Goal: Task Accomplishment & Management: Manage account settings

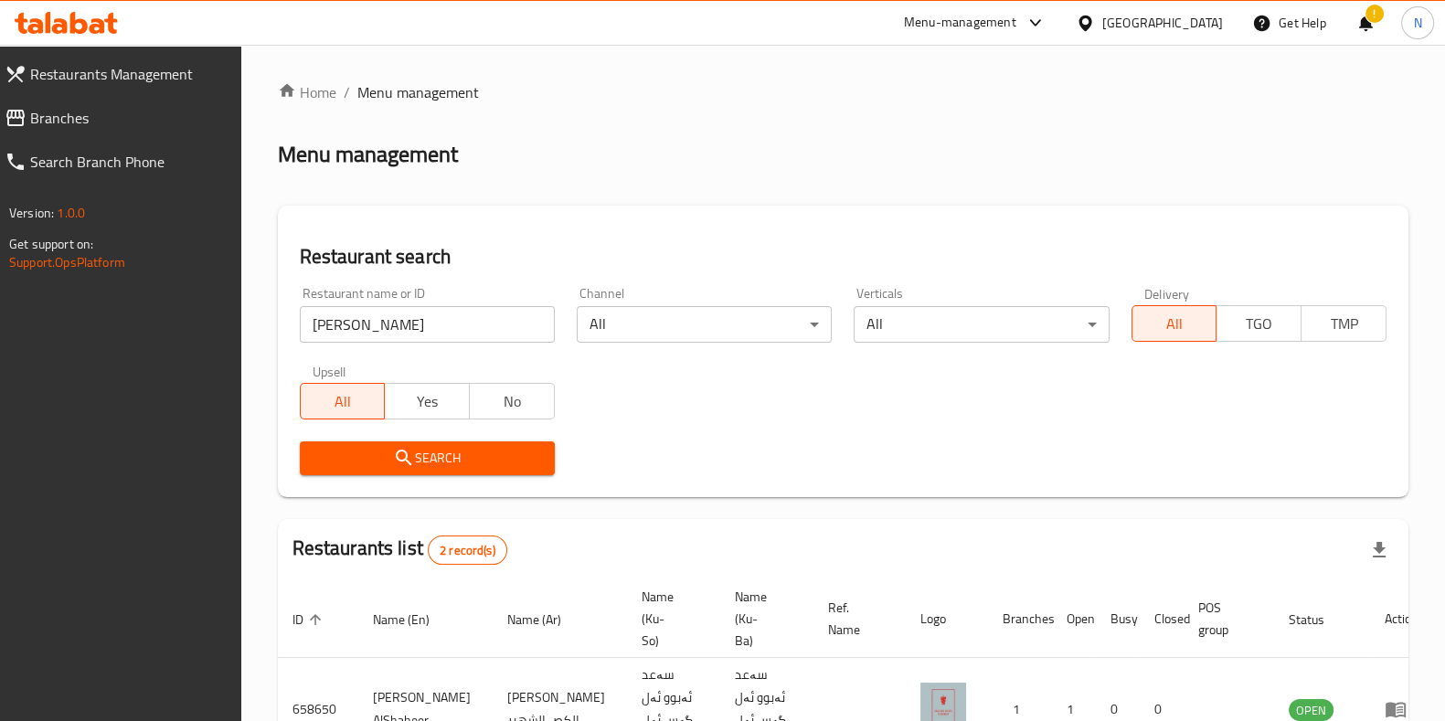
click at [85, 20] on div at bounding box center [66, 23] width 132 height 37
click at [85, 20] on icon at bounding box center [66, 23] width 103 height 22
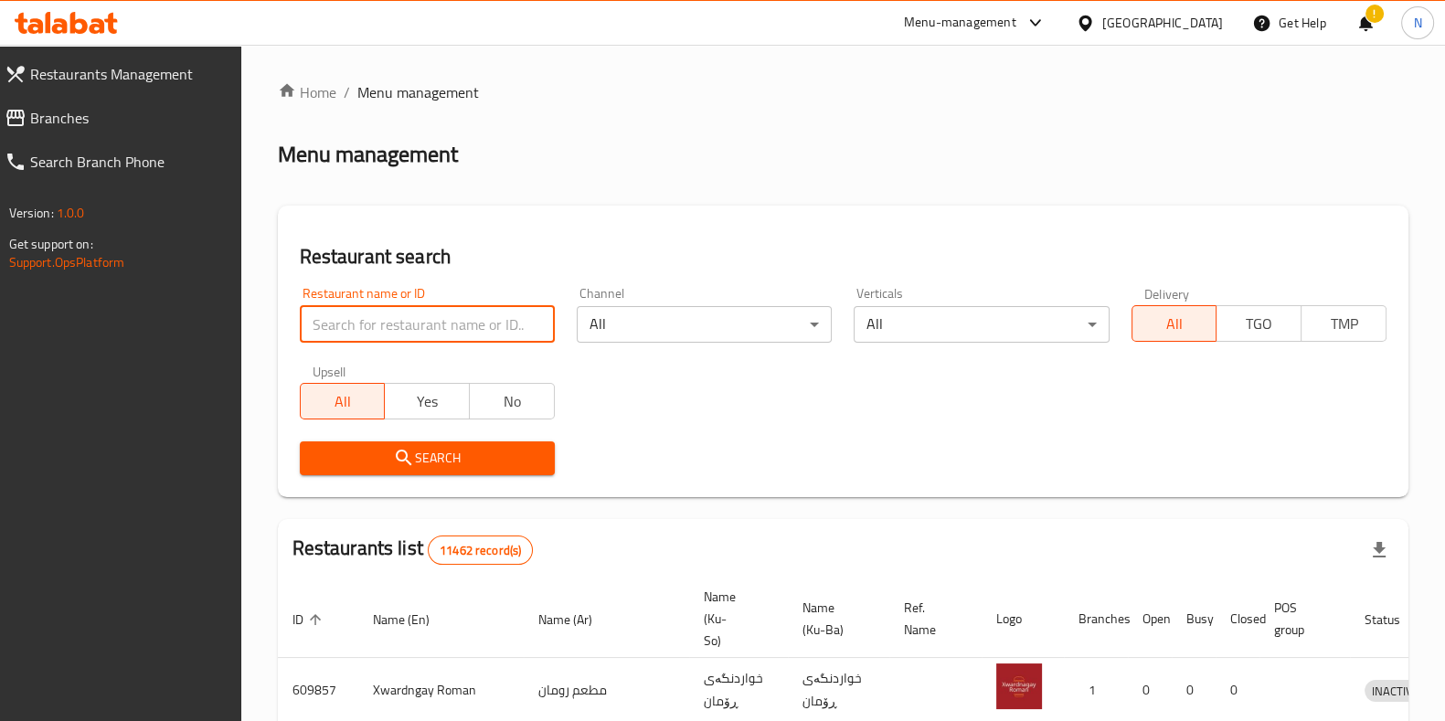
click at [479, 316] on input "search" at bounding box center [427, 324] width 255 height 37
paste input "704279"
type input "704279"
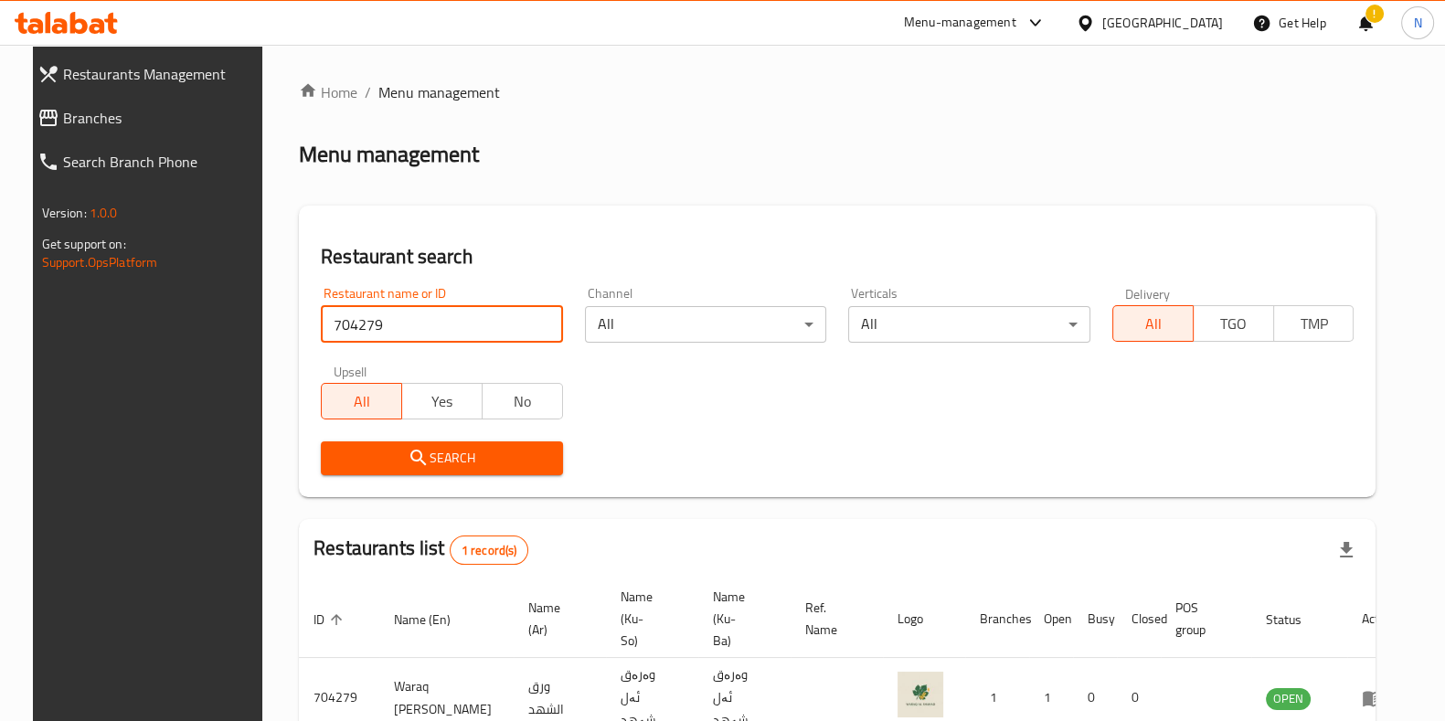
scroll to position [79, 0]
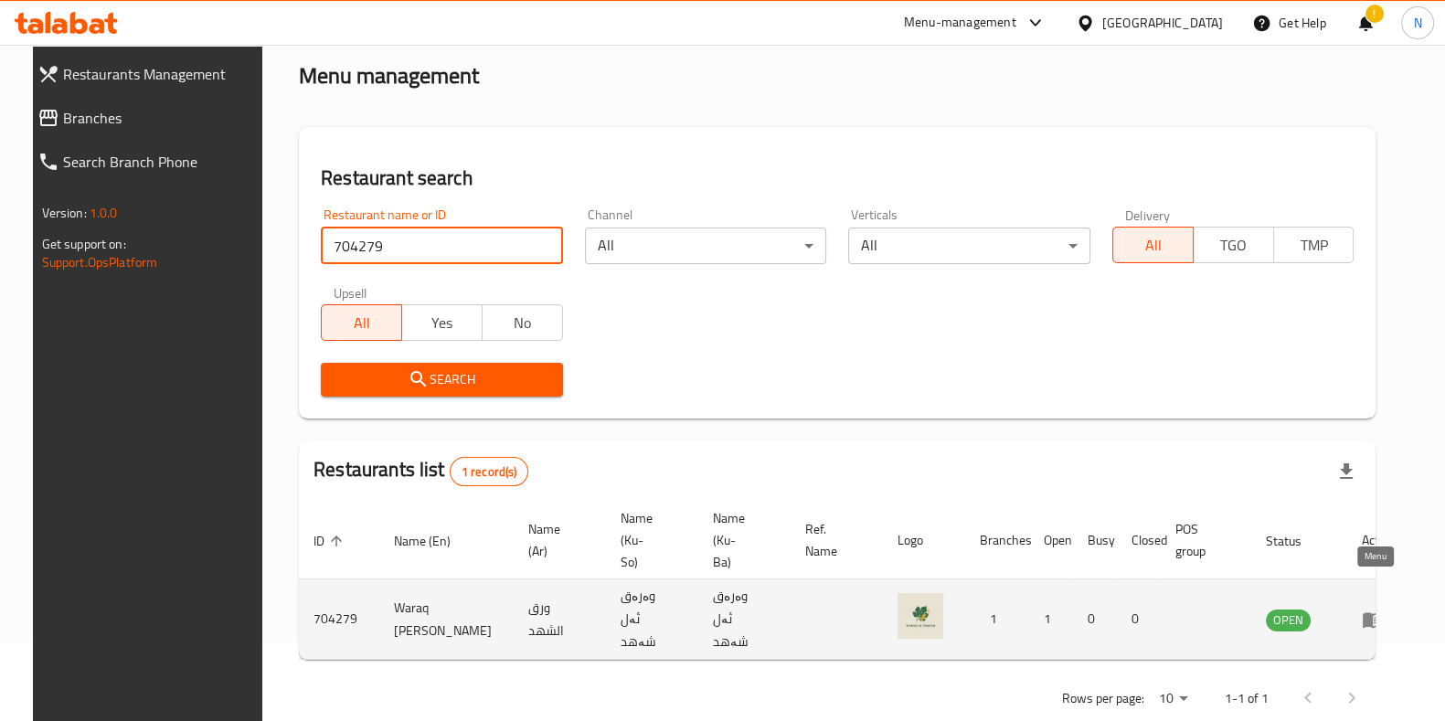
click at [1373, 609] on icon "enhanced table" at bounding box center [1372, 620] width 22 height 22
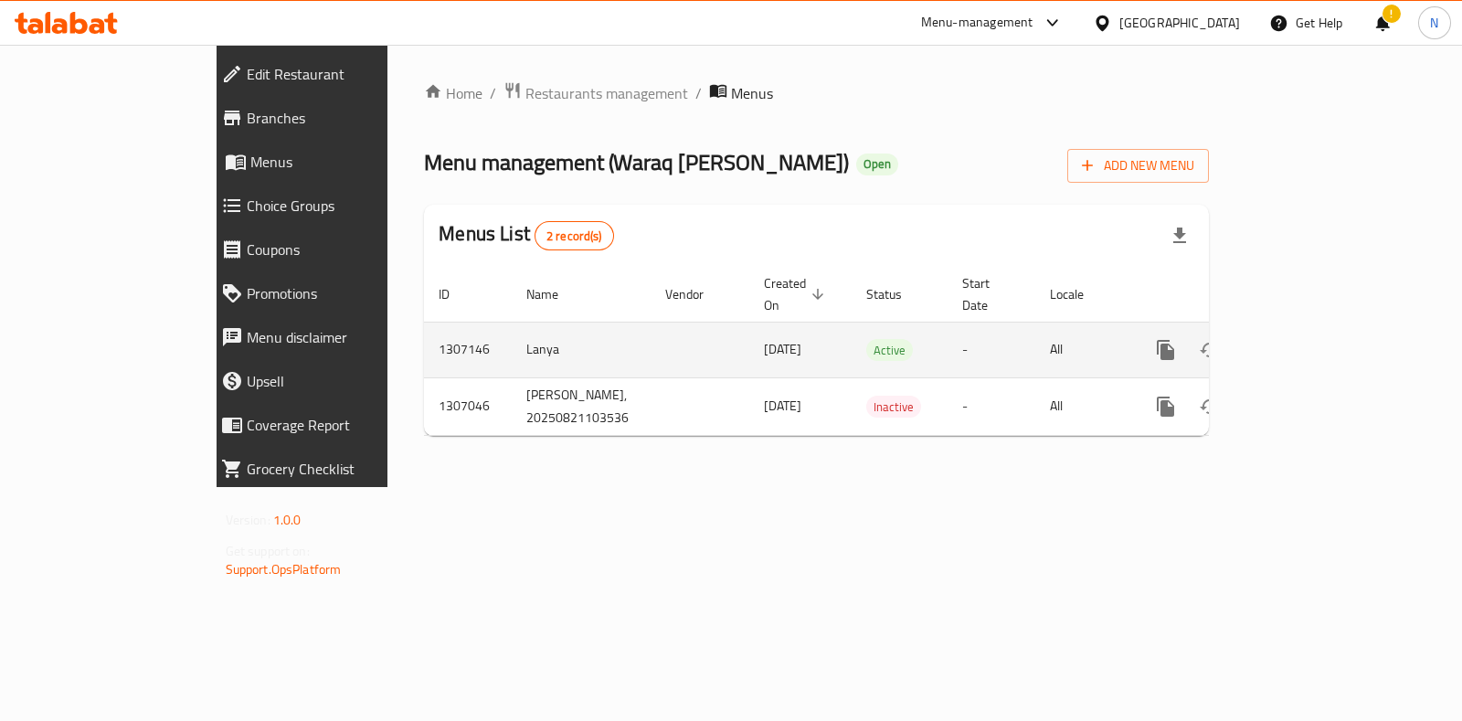
click at [1308, 339] on icon "enhanced table" at bounding box center [1297, 350] width 22 height 22
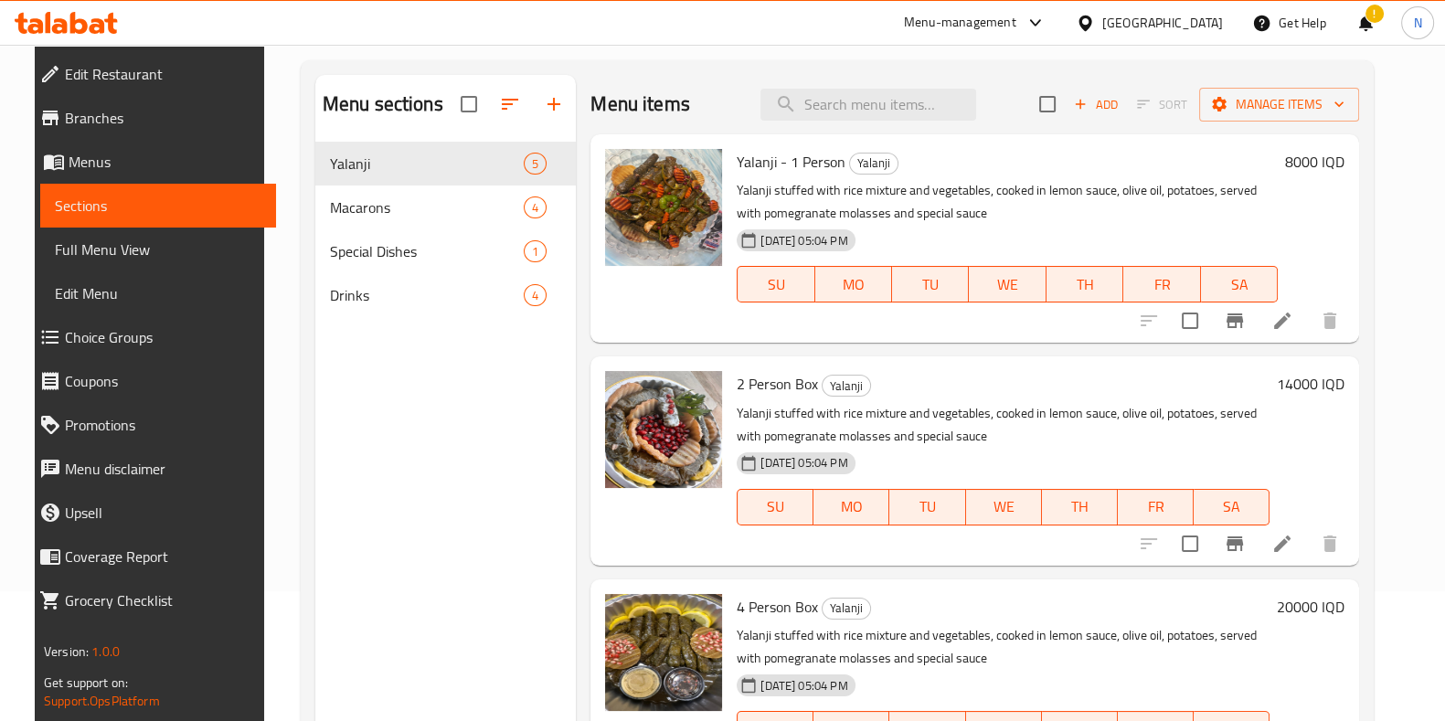
scroll to position [128, 0]
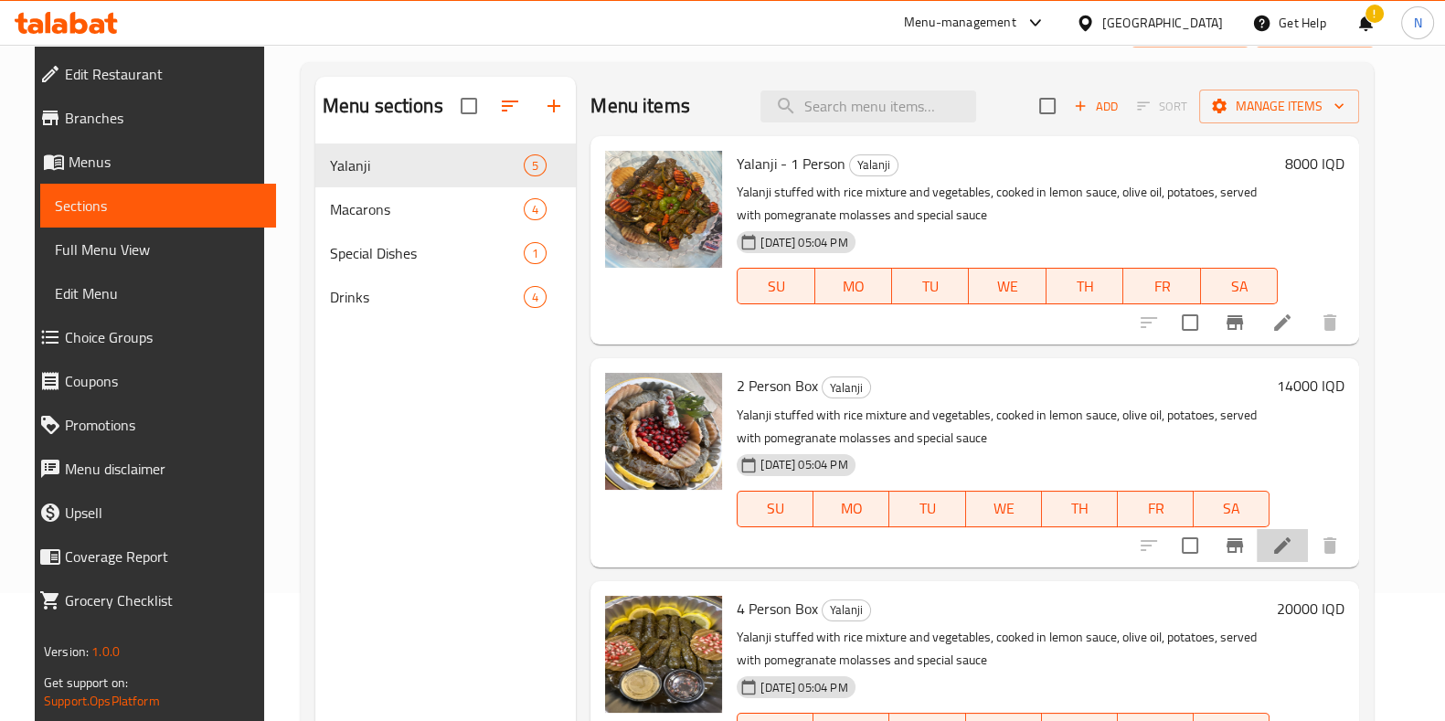
click at [1297, 532] on li at bounding box center [1281, 545] width 51 height 33
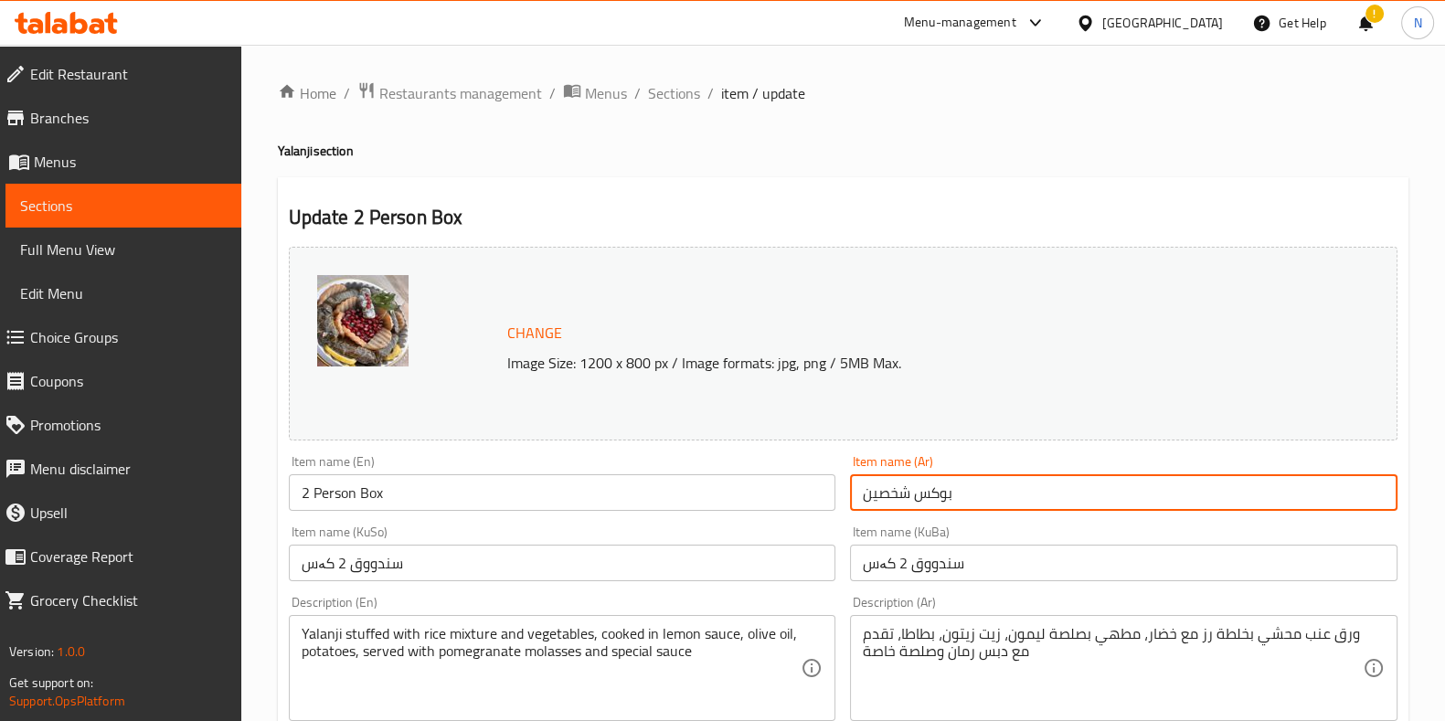
click at [1051, 501] on input "بوكس شخصين" at bounding box center [1123, 492] width 547 height 37
type input "بوكس شخصين ورق عنب"
click at [564, 498] on input "2 Person Box" at bounding box center [562, 492] width 547 height 37
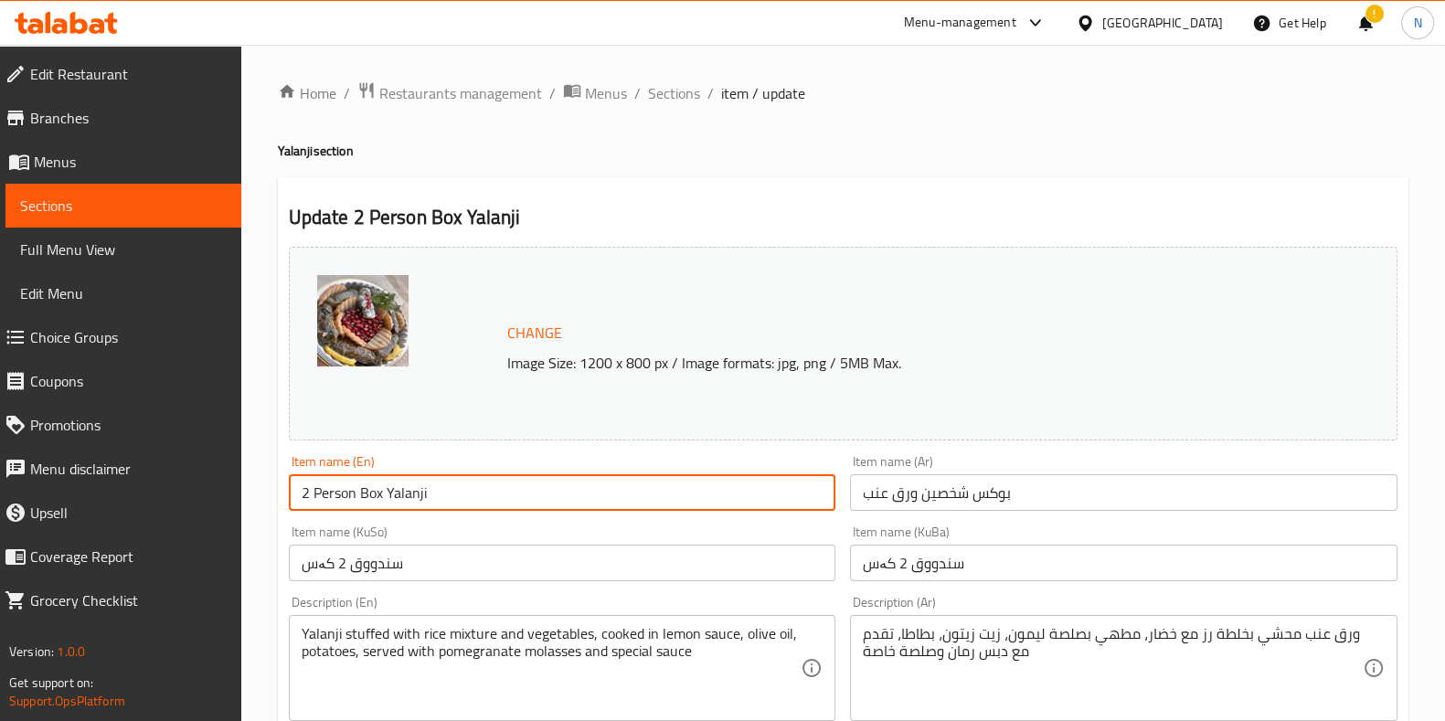
drag, startPoint x: 388, startPoint y: 491, endPoint x: 444, endPoint y: 493, distance: 55.8
click at [444, 493] on input "2 Person Box Yalanji" at bounding box center [562, 492] width 547 height 37
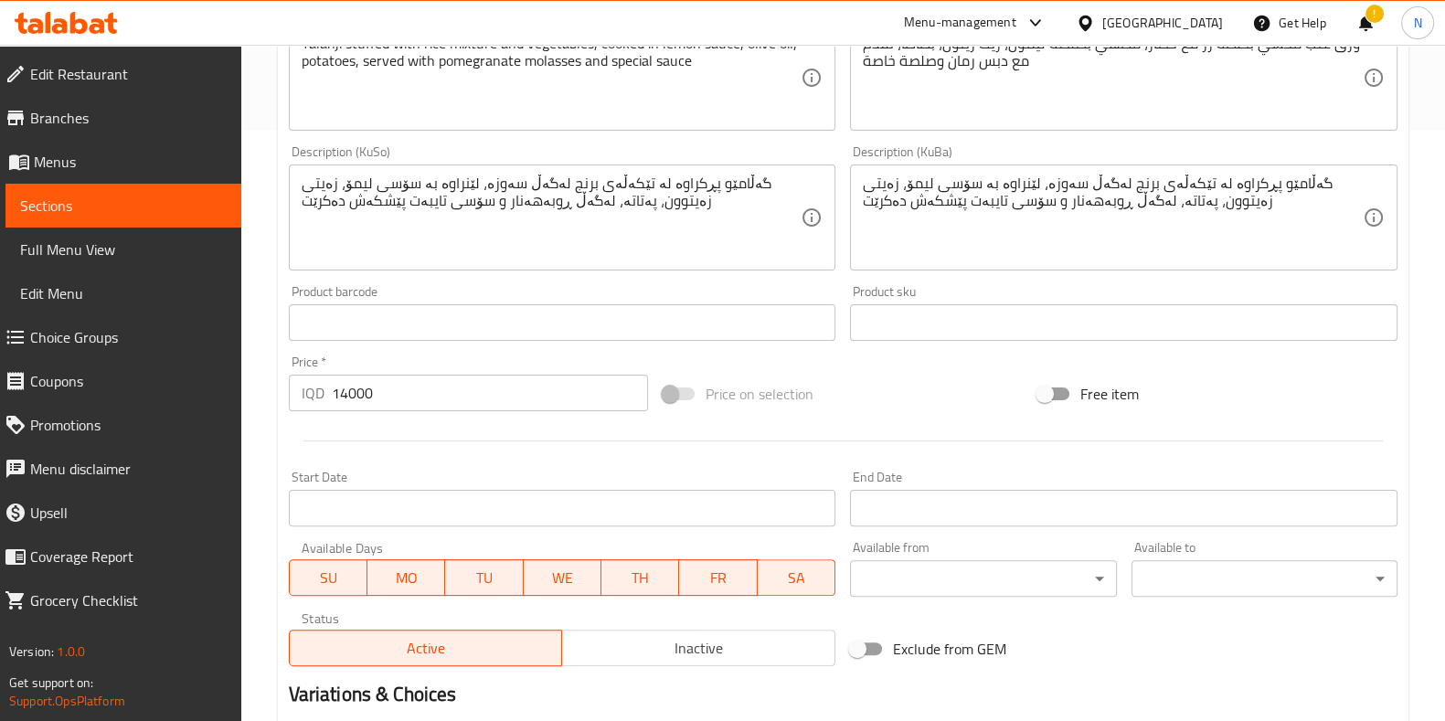
scroll to position [805, 0]
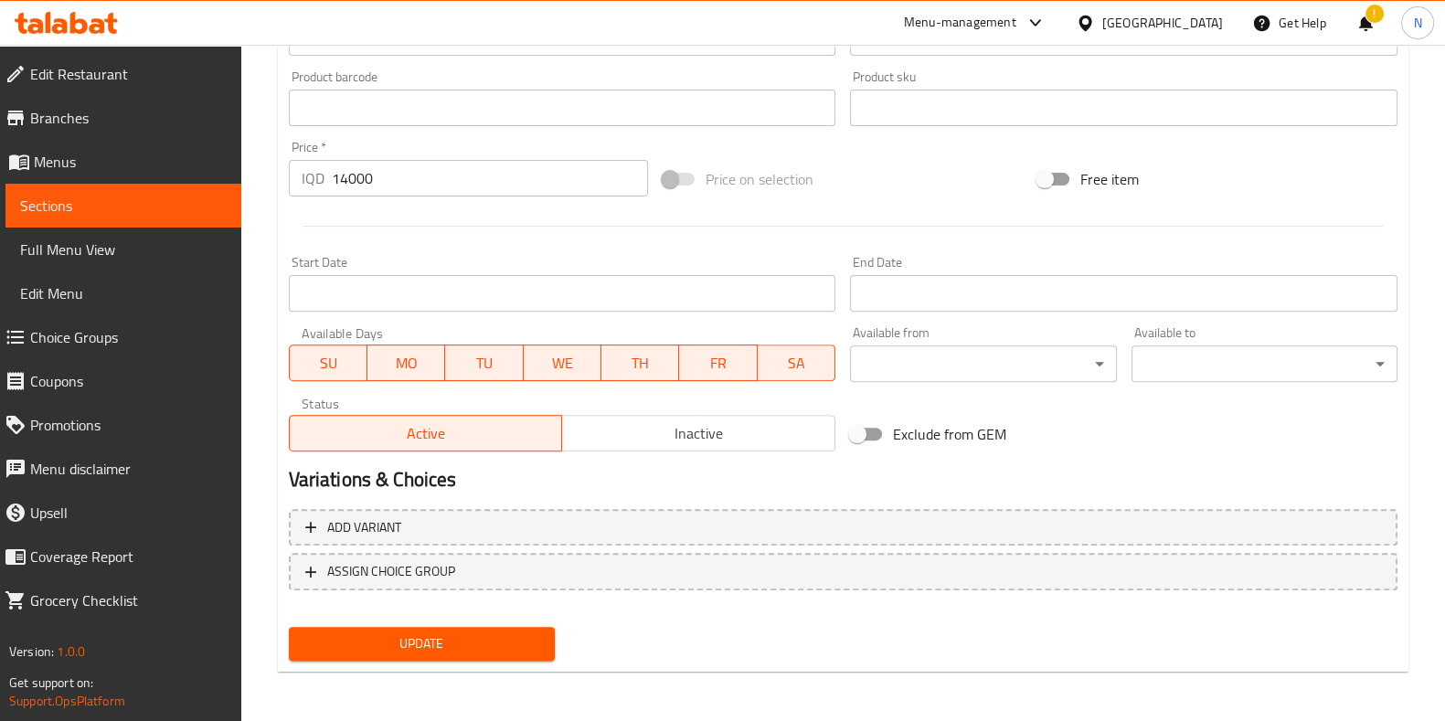
type input "2 Person Box Yalanji"
click at [453, 641] on span "Update" at bounding box center [421, 643] width 237 height 23
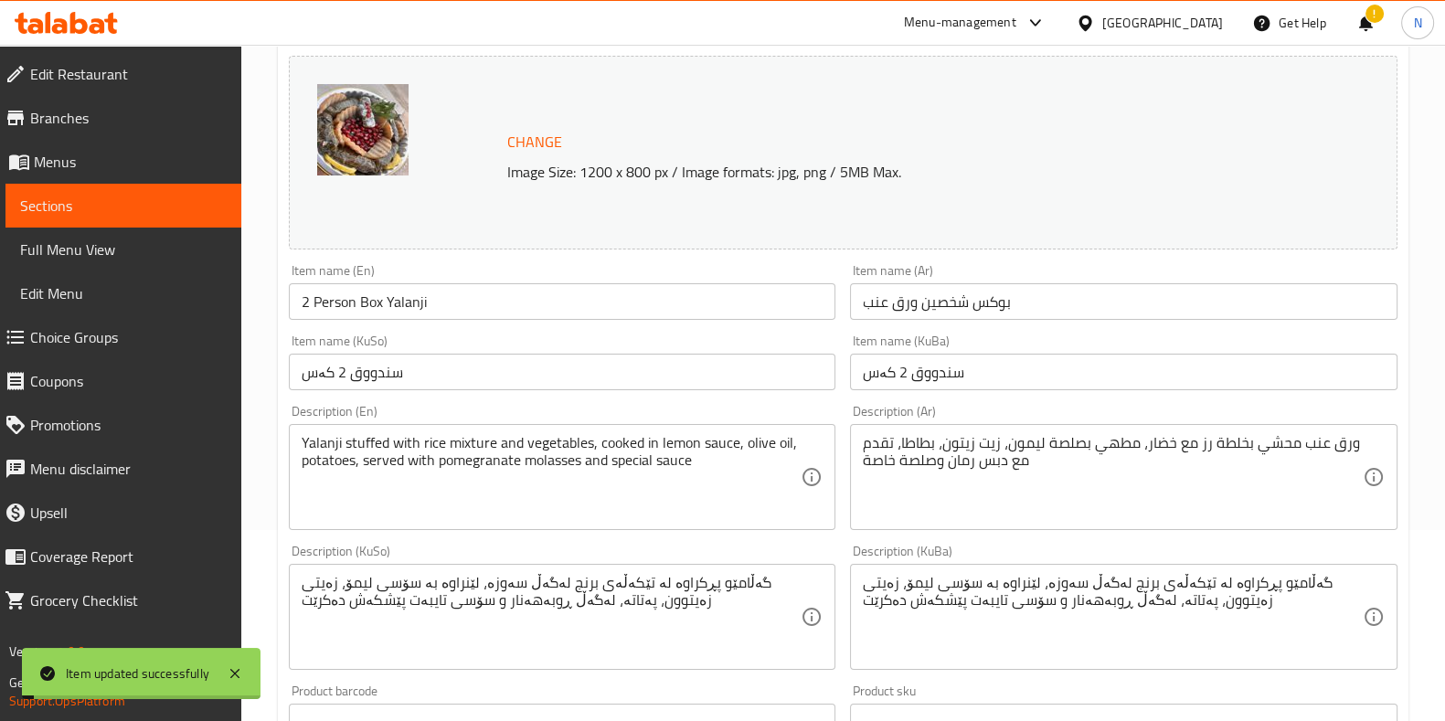
scroll to position [0, 0]
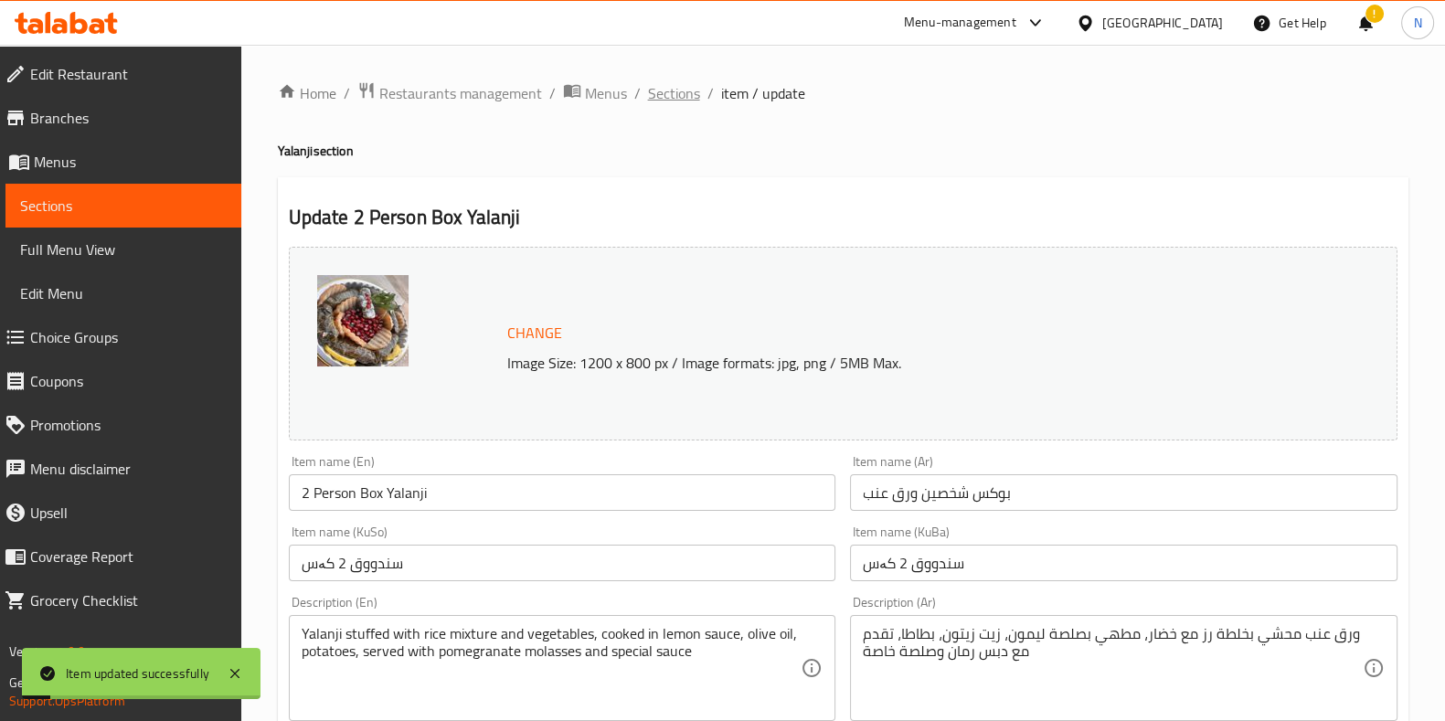
click at [689, 101] on span "Sections" at bounding box center [674, 93] width 52 height 22
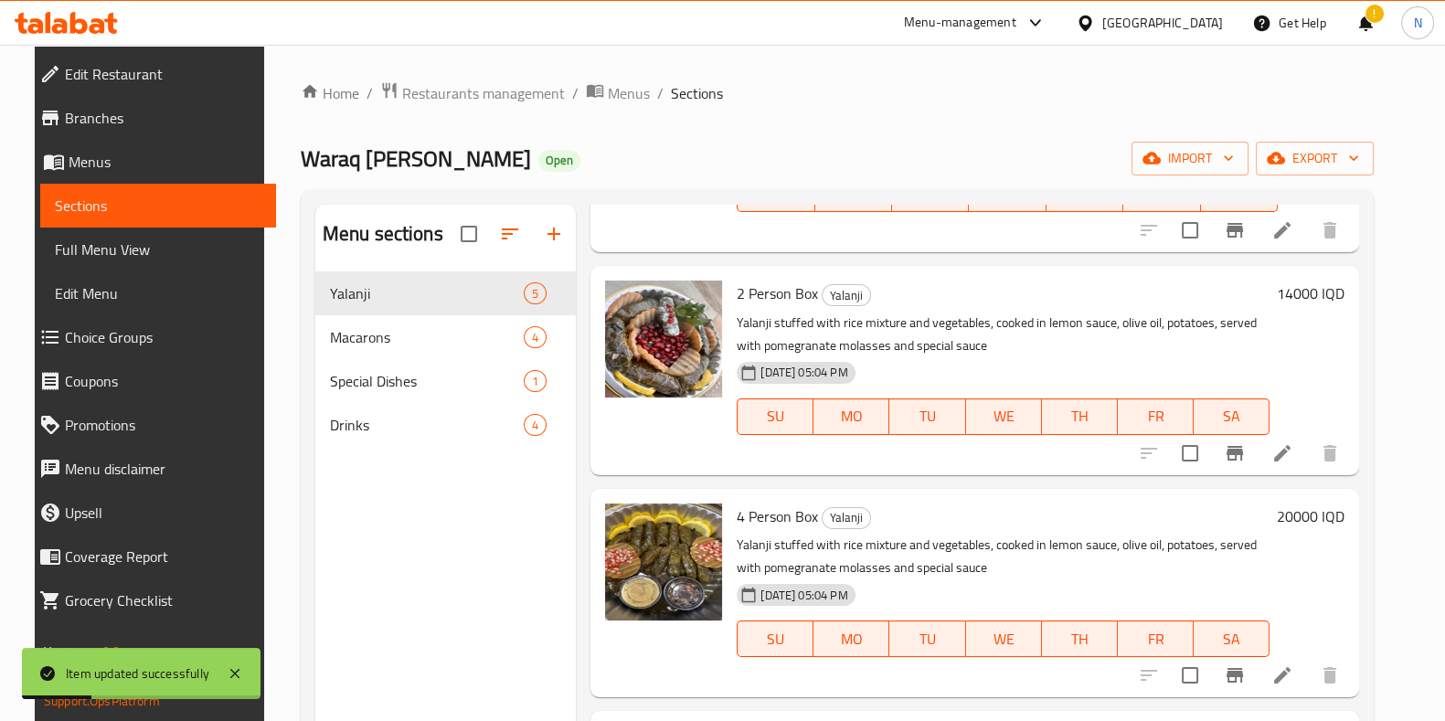
scroll to position [246, 0]
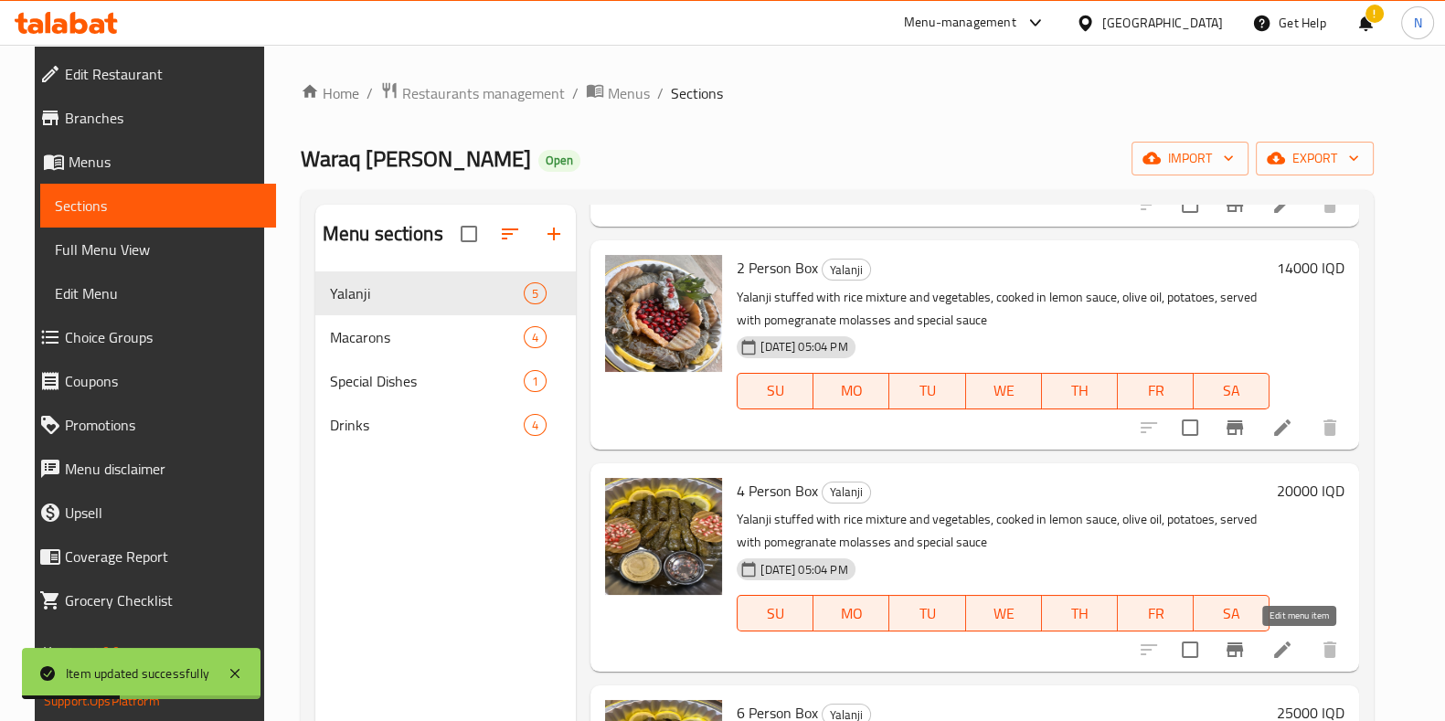
click at [1293, 647] on icon at bounding box center [1282, 650] width 22 height 22
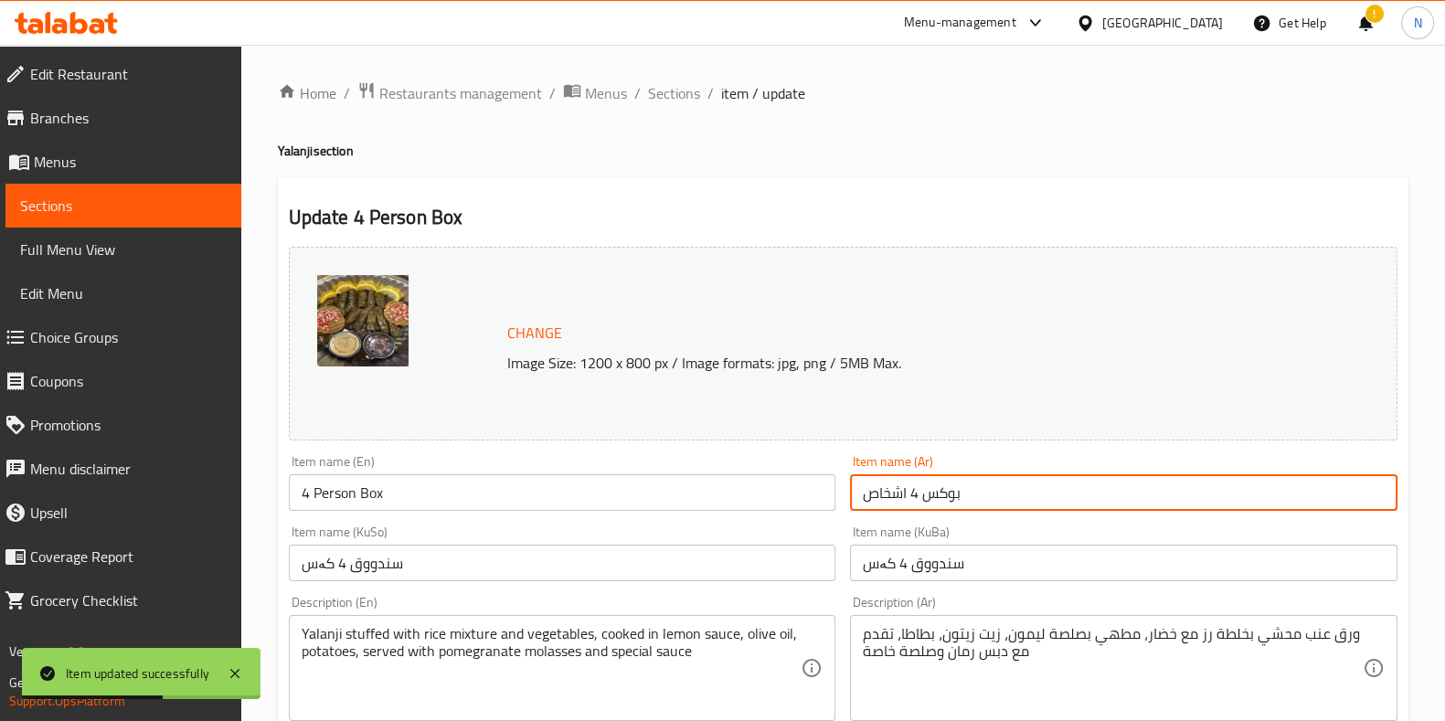
click at [1012, 500] on input "بوكس 4 اشخاص" at bounding box center [1123, 492] width 547 height 37
type input "بوكس 4 اشخاص"
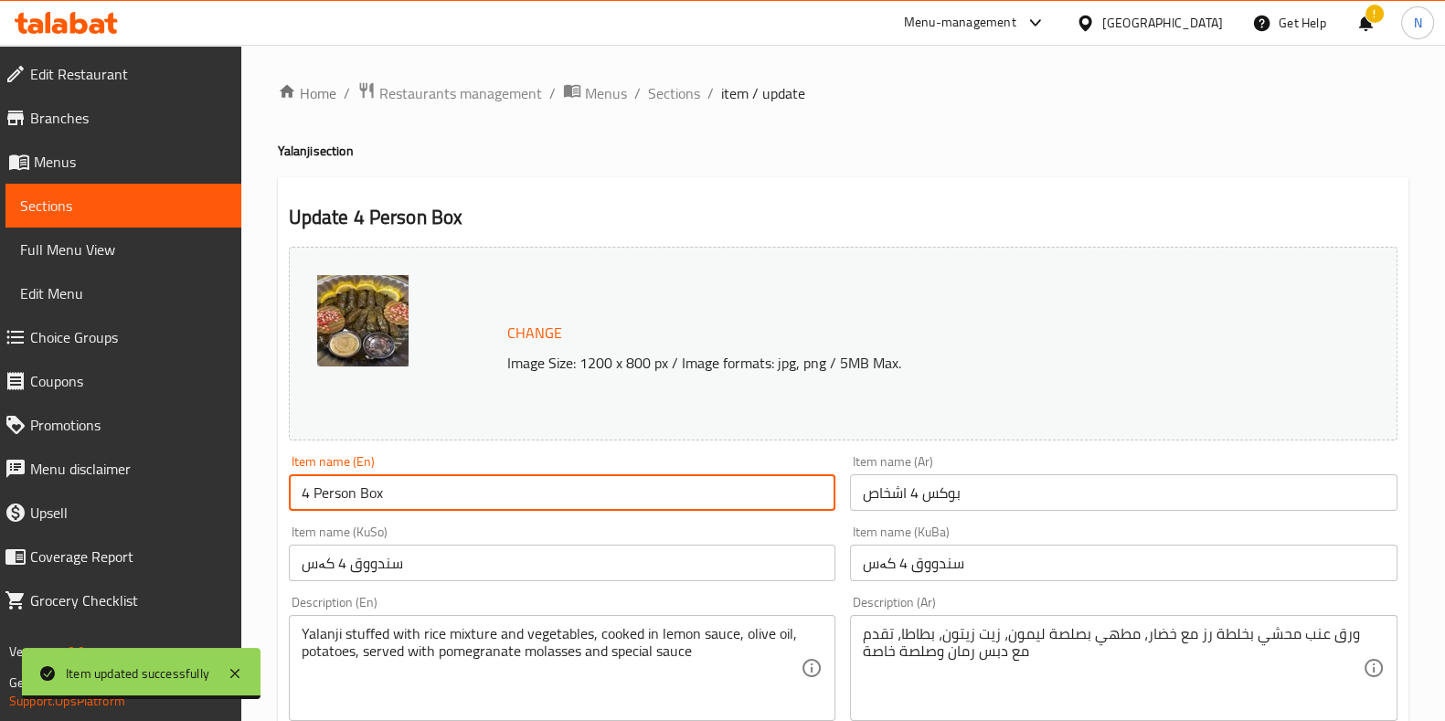
click at [476, 500] on input "4 Person Box" at bounding box center [562, 492] width 547 height 37
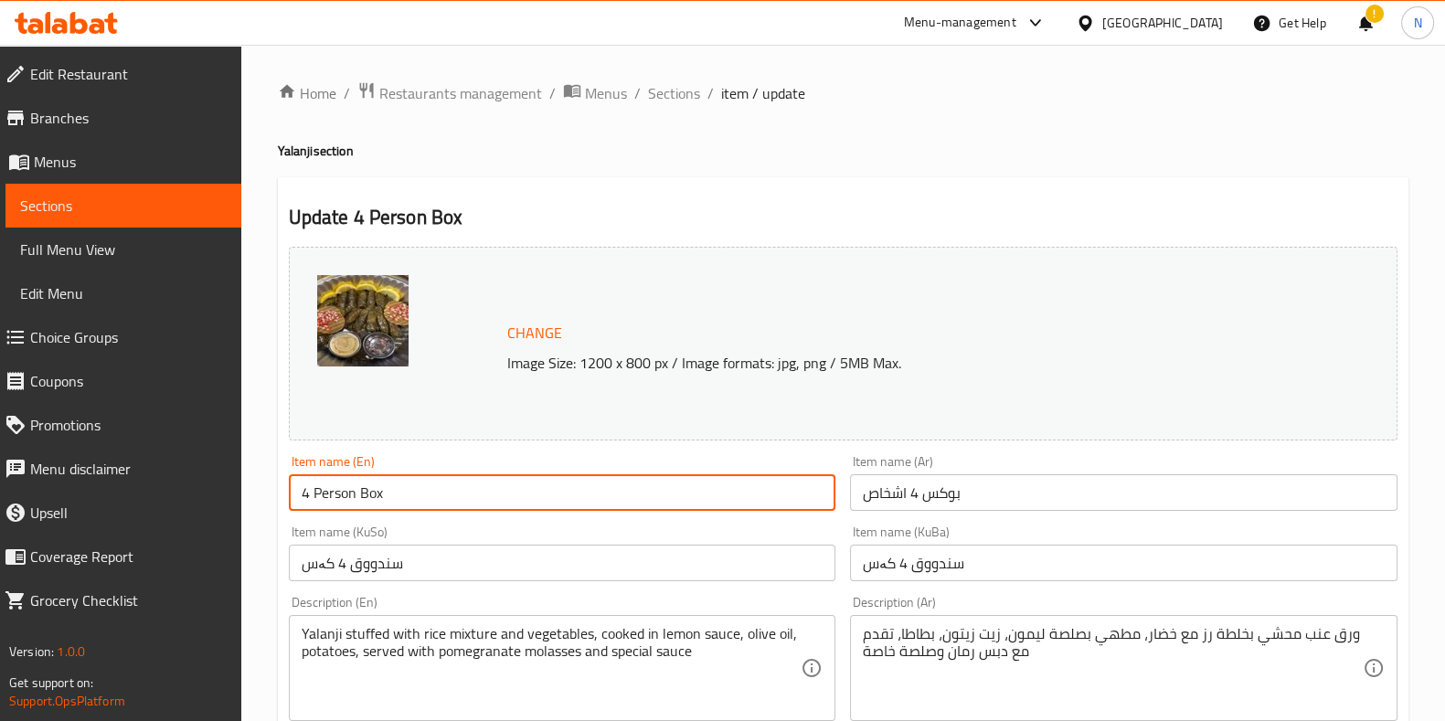
paste input "Yalanji"
type input "4 Person Box Yalanji"
click at [1069, 507] on input "بوكس 4 اشخاص" at bounding box center [1123, 492] width 547 height 37
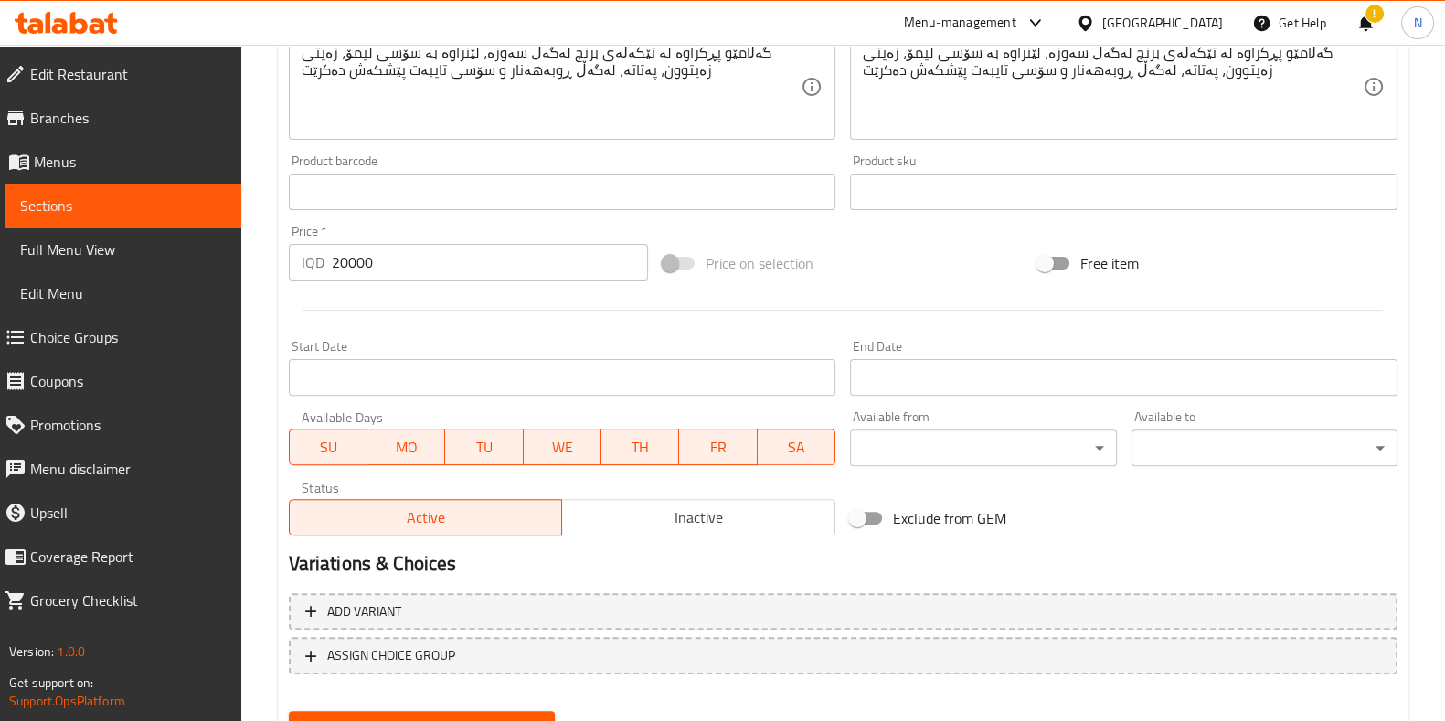
scroll to position [805, 0]
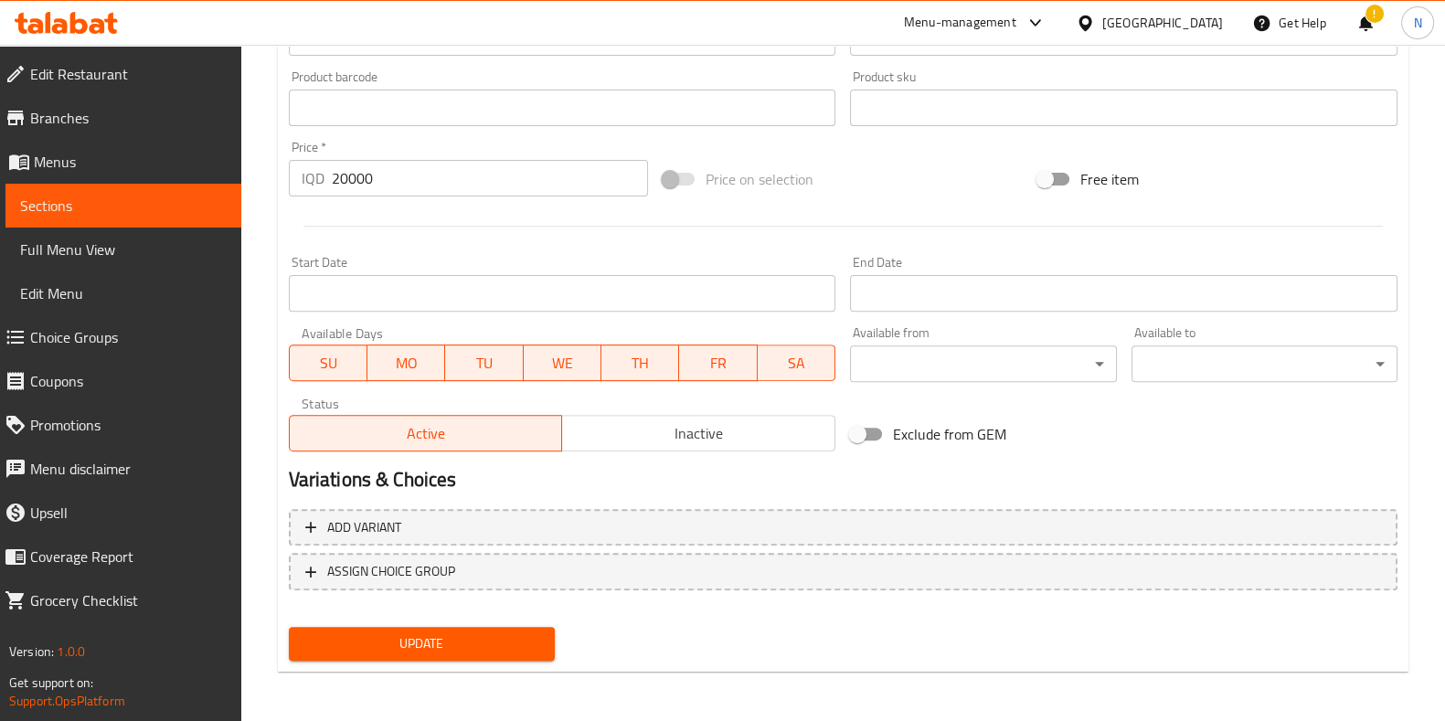
type input "بوكس 4 اشخاص ورق عنب"
click at [477, 645] on span "Update" at bounding box center [421, 643] width 237 height 23
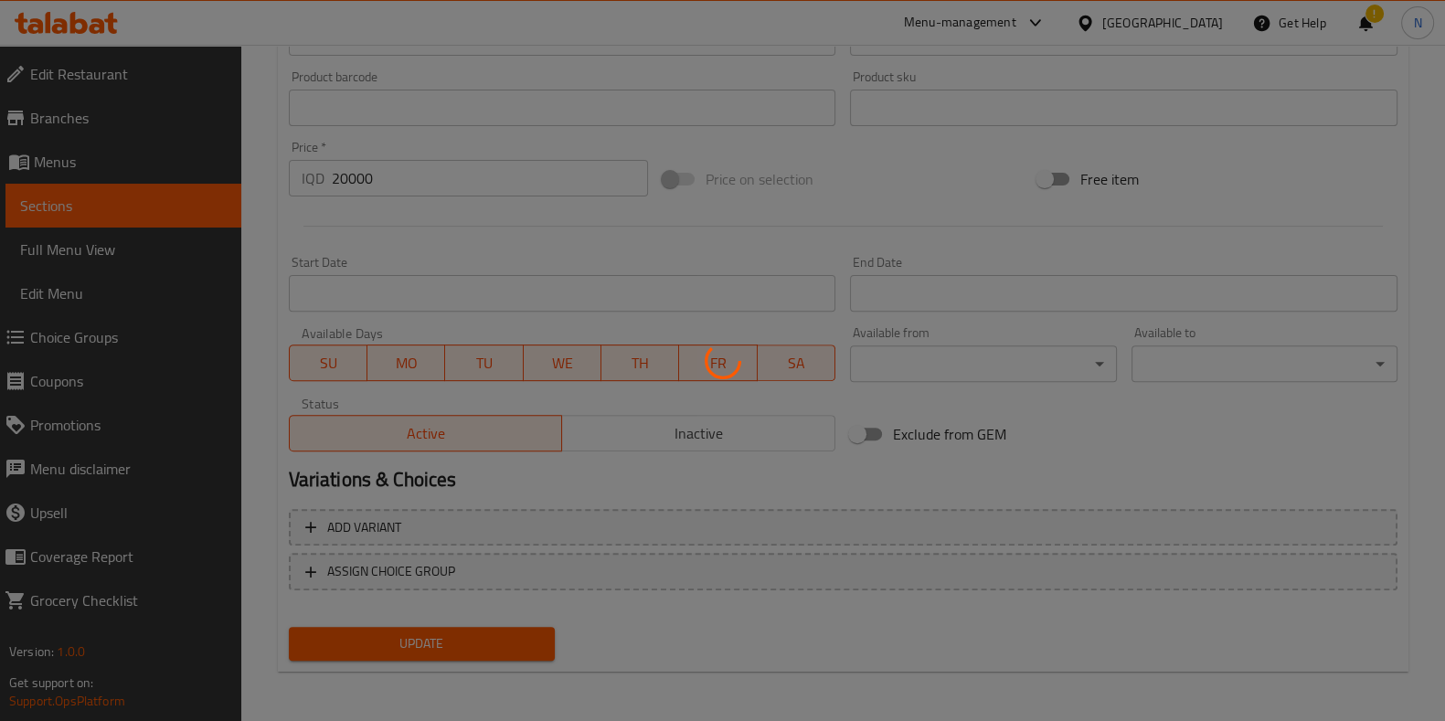
scroll to position [0, 0]
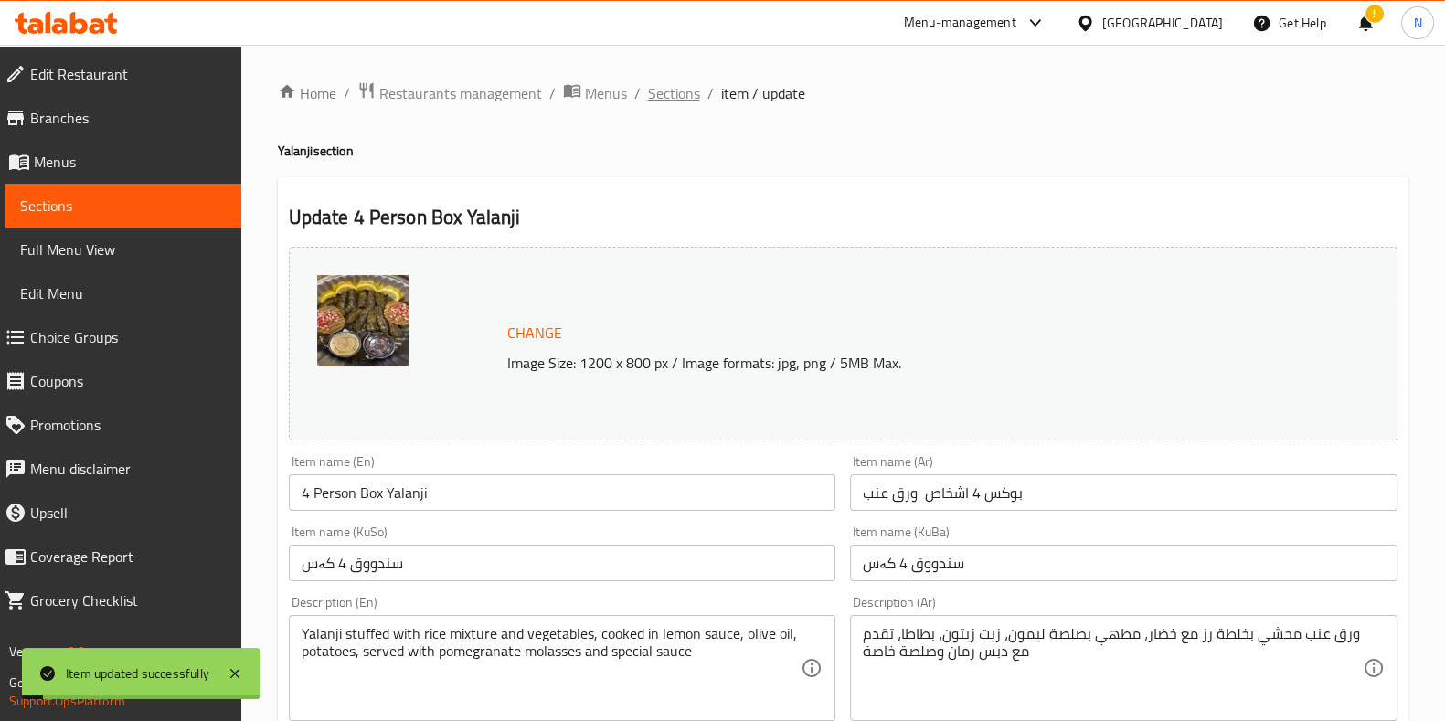
click at [663, 93] on span "Sections" at bounding box center [674, 93] width 52 height 22
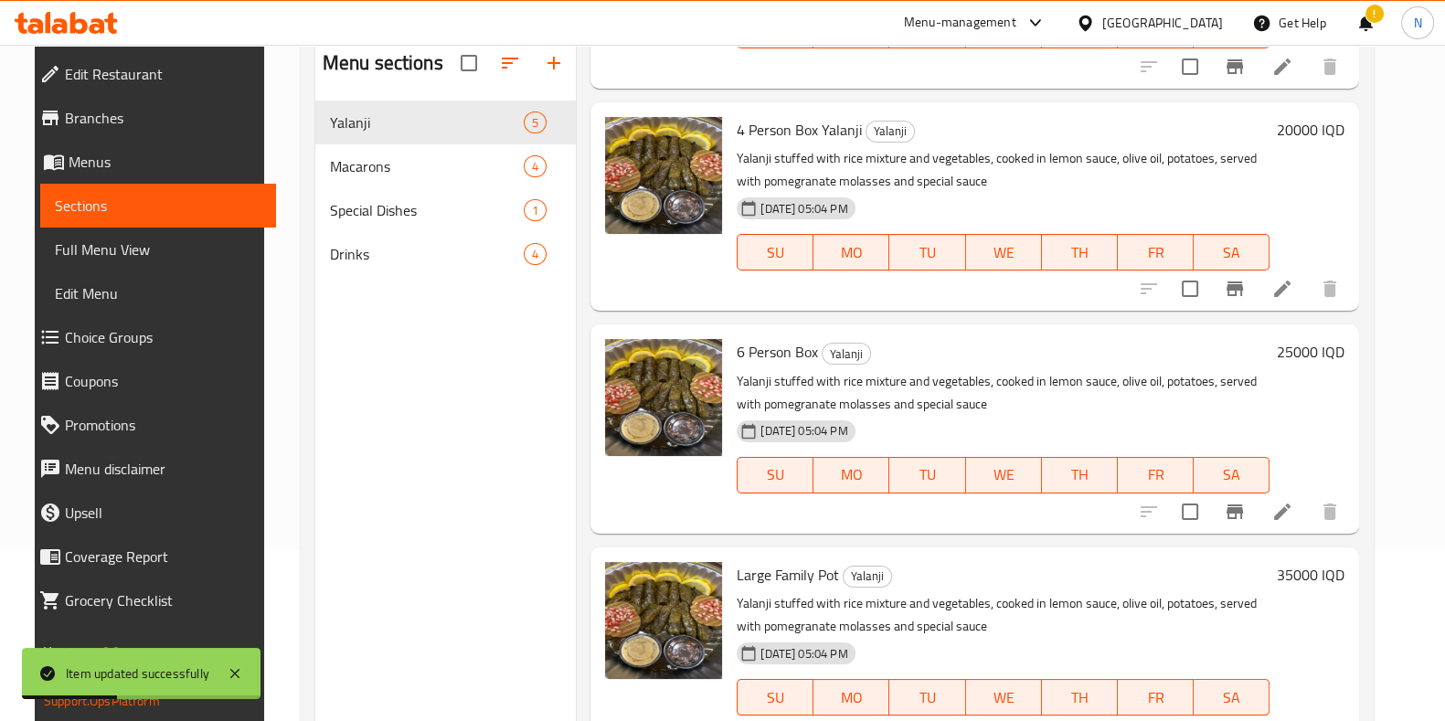
scroll to position [173, 0]
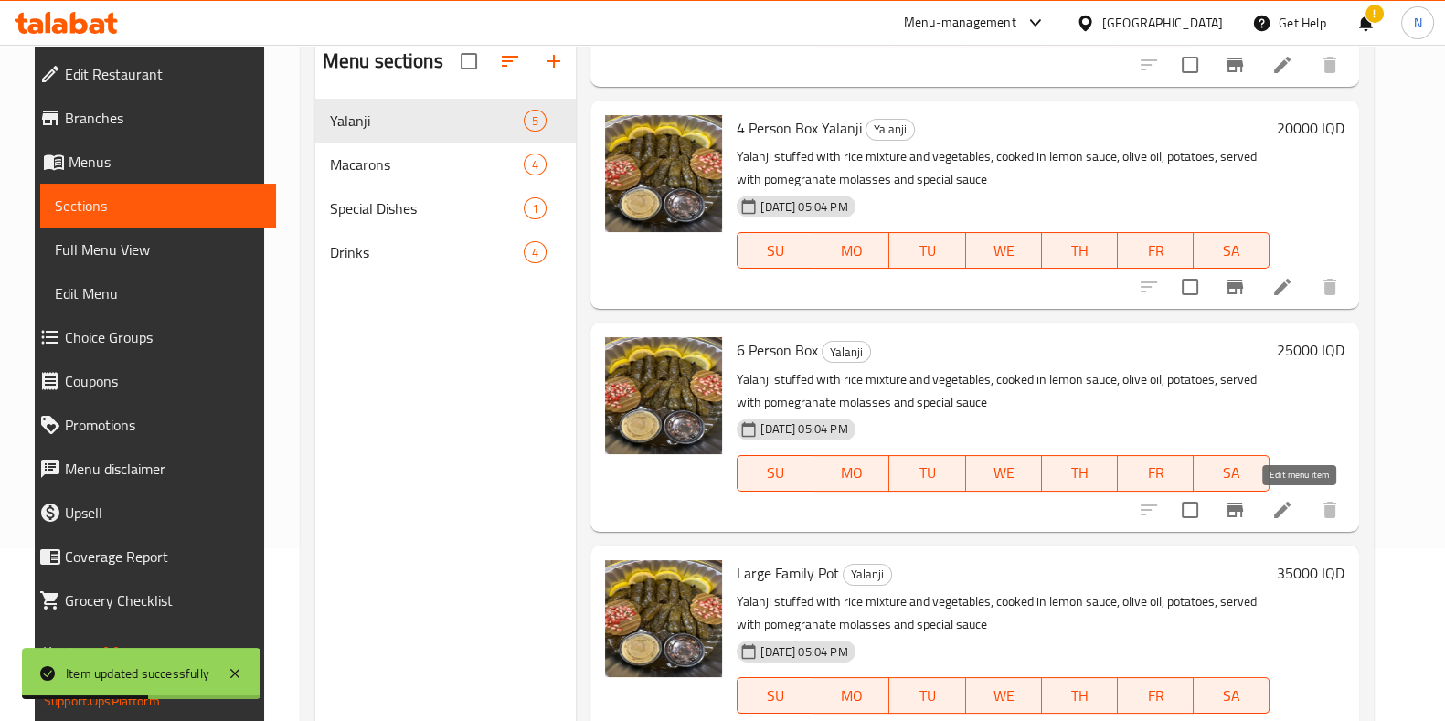
click at [1293, 516] on icon at bounding box center [1282, 510] width 22 height 22
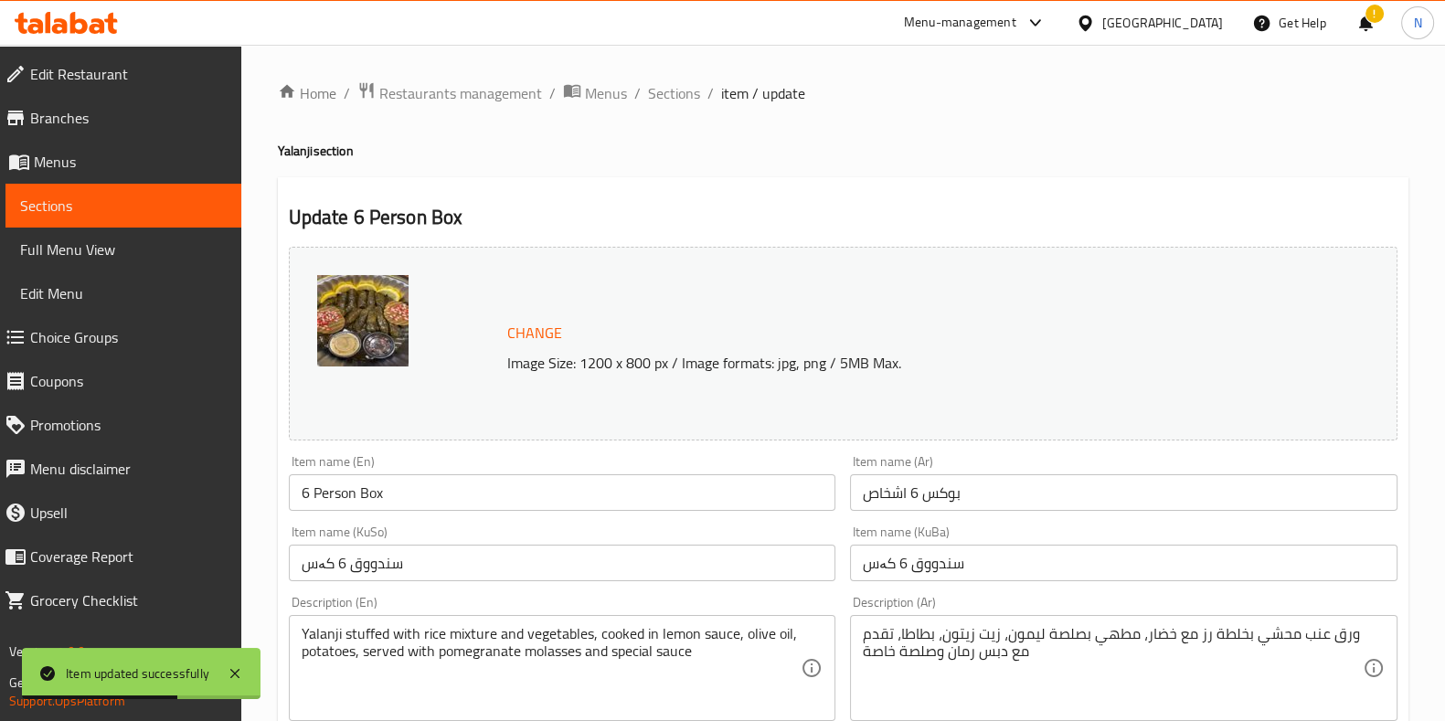
scroll to position [102, 0]
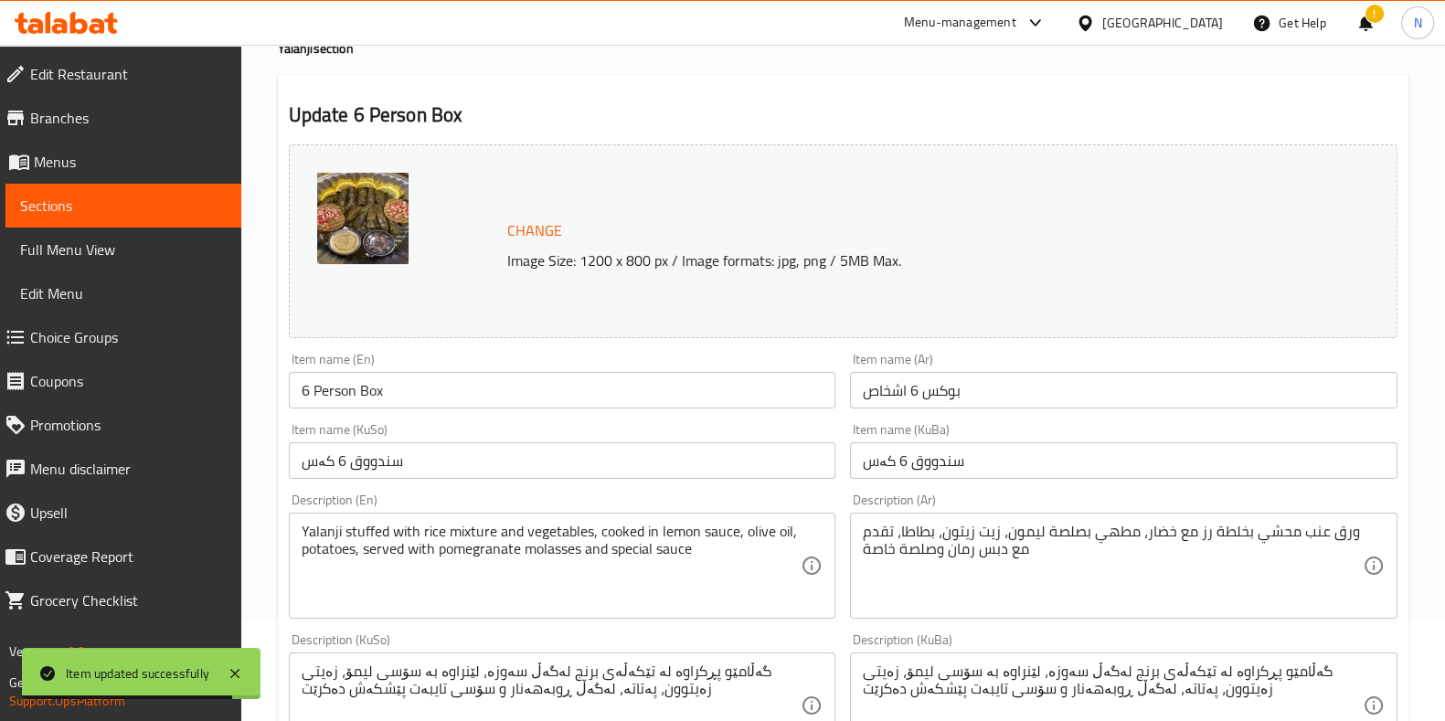
click at [1014, 401] on input "بوكس 6 اشخاص" at bounding box center [1123, 390] width 547 height 37
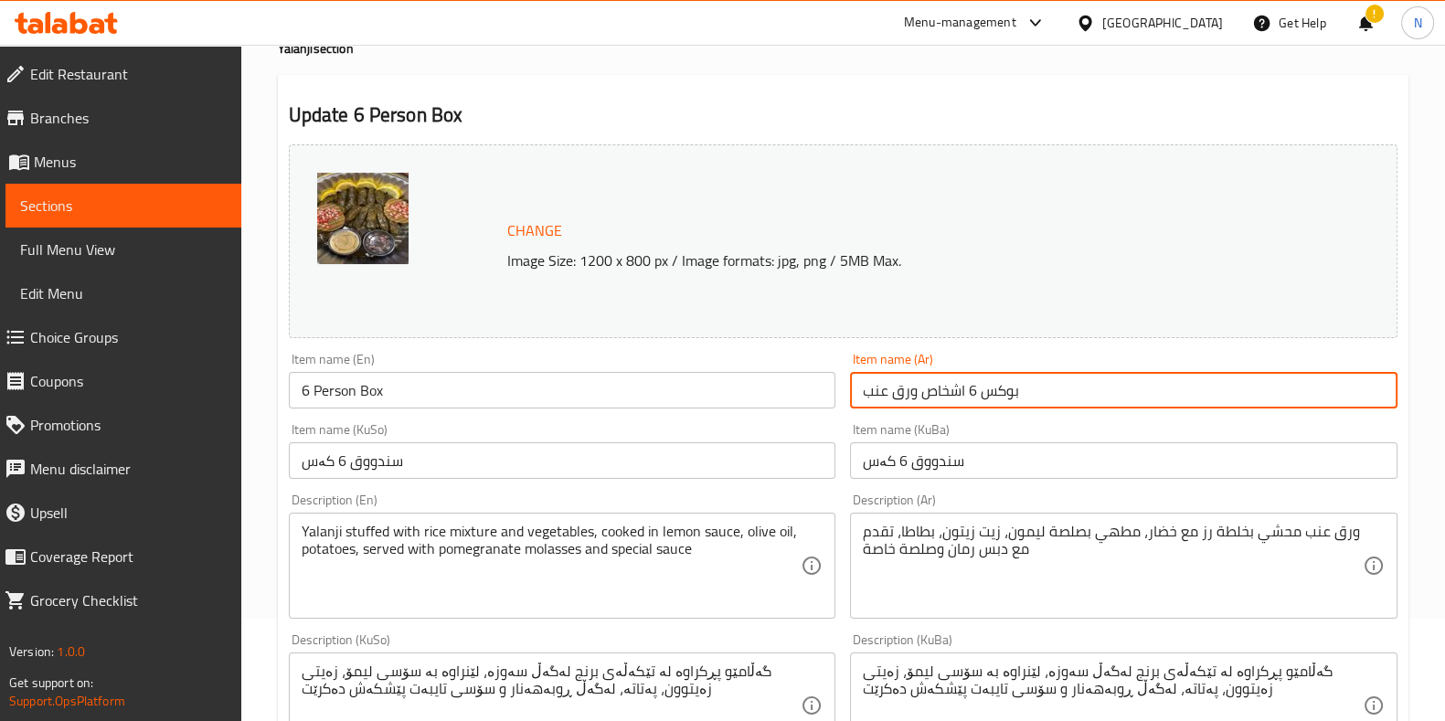
type input "بوكس 6 اشخاص ورق عنب"
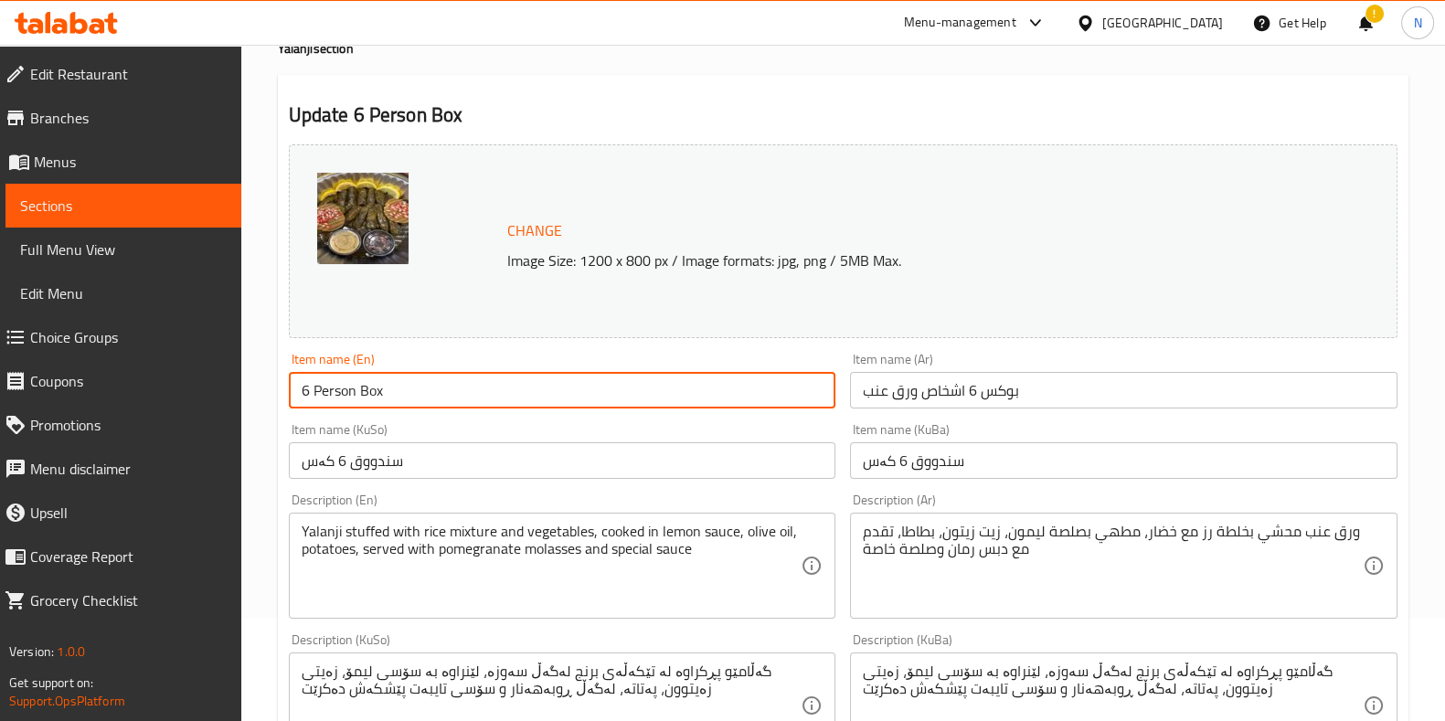
click at [602, 391] on input "6 Person Box" at bounding box center [562, 390] width 547 height 37
paste input "Yalanji"
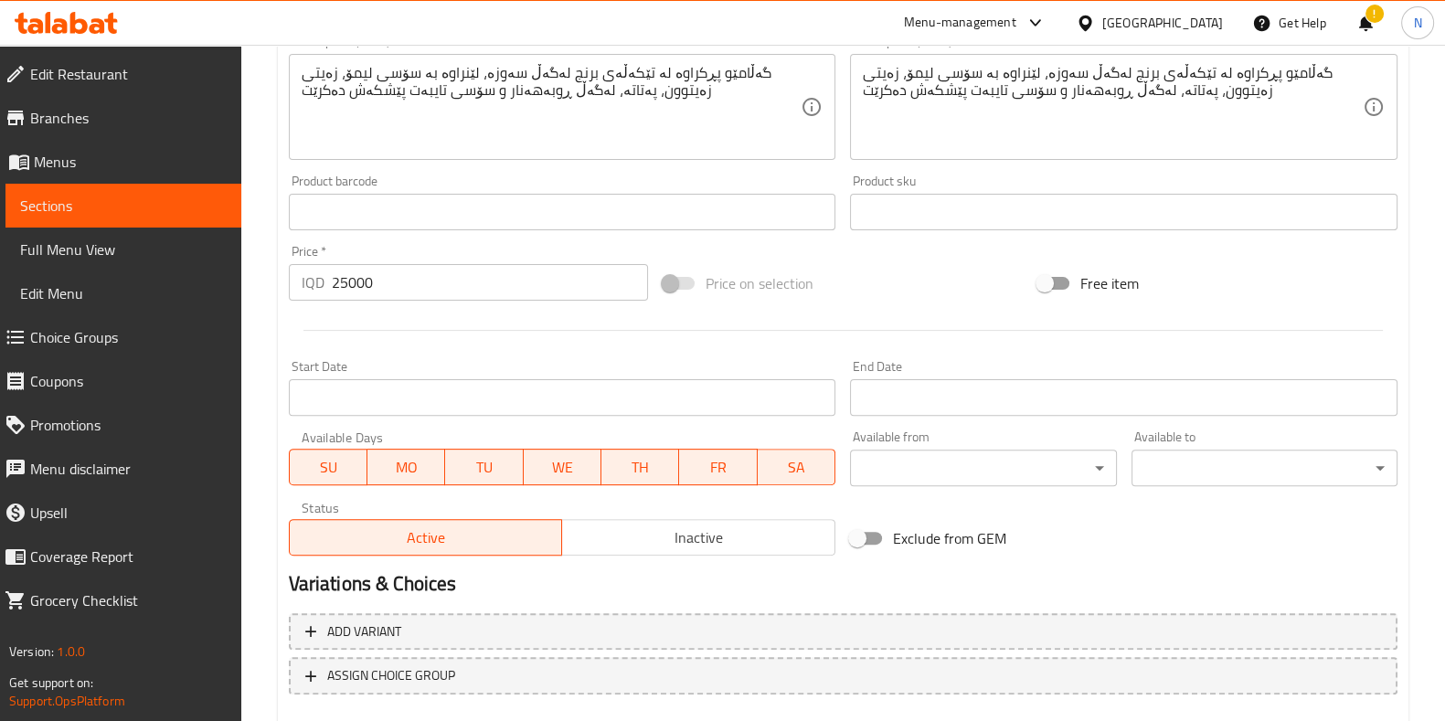
scroll to position [805, 0]
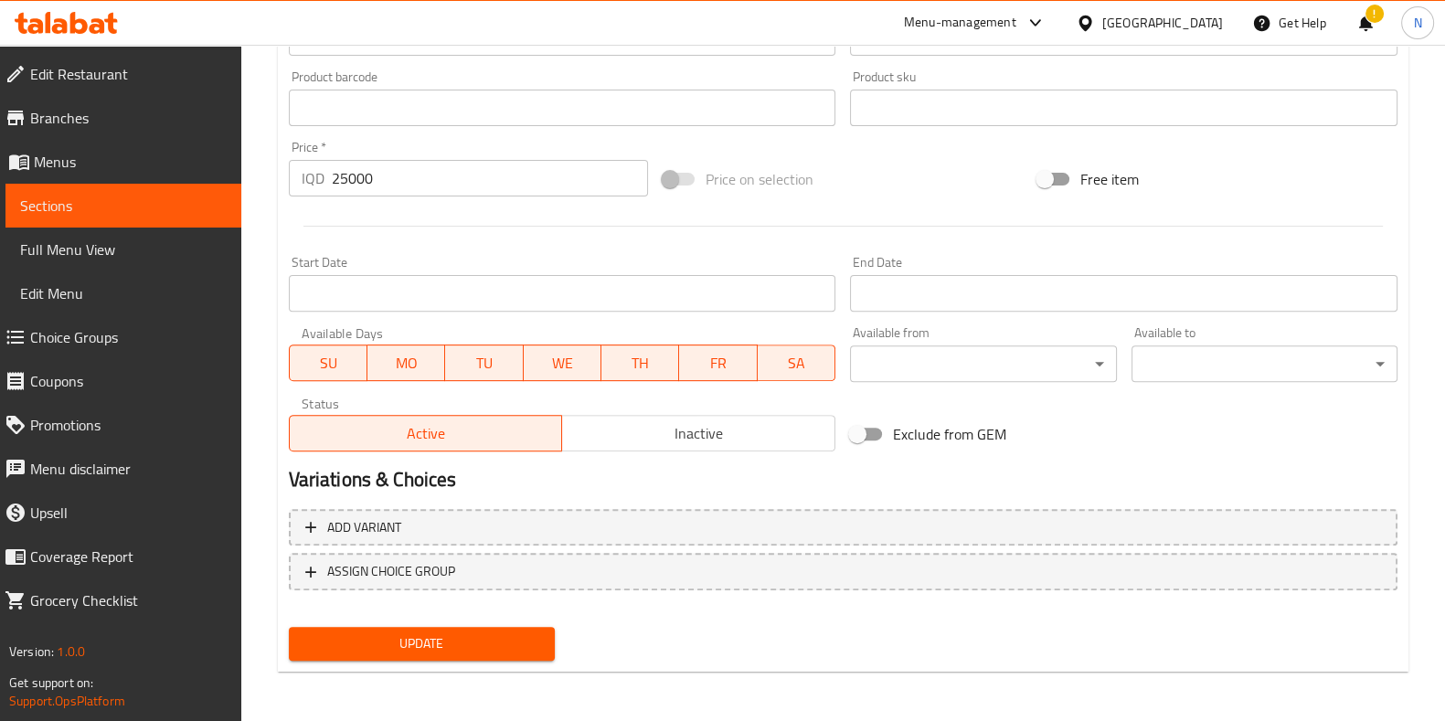
type input "6 Person Box Yalanji"
click at [486, 643] on span "Update" at bounding box center [421, 643] width 237 height 23
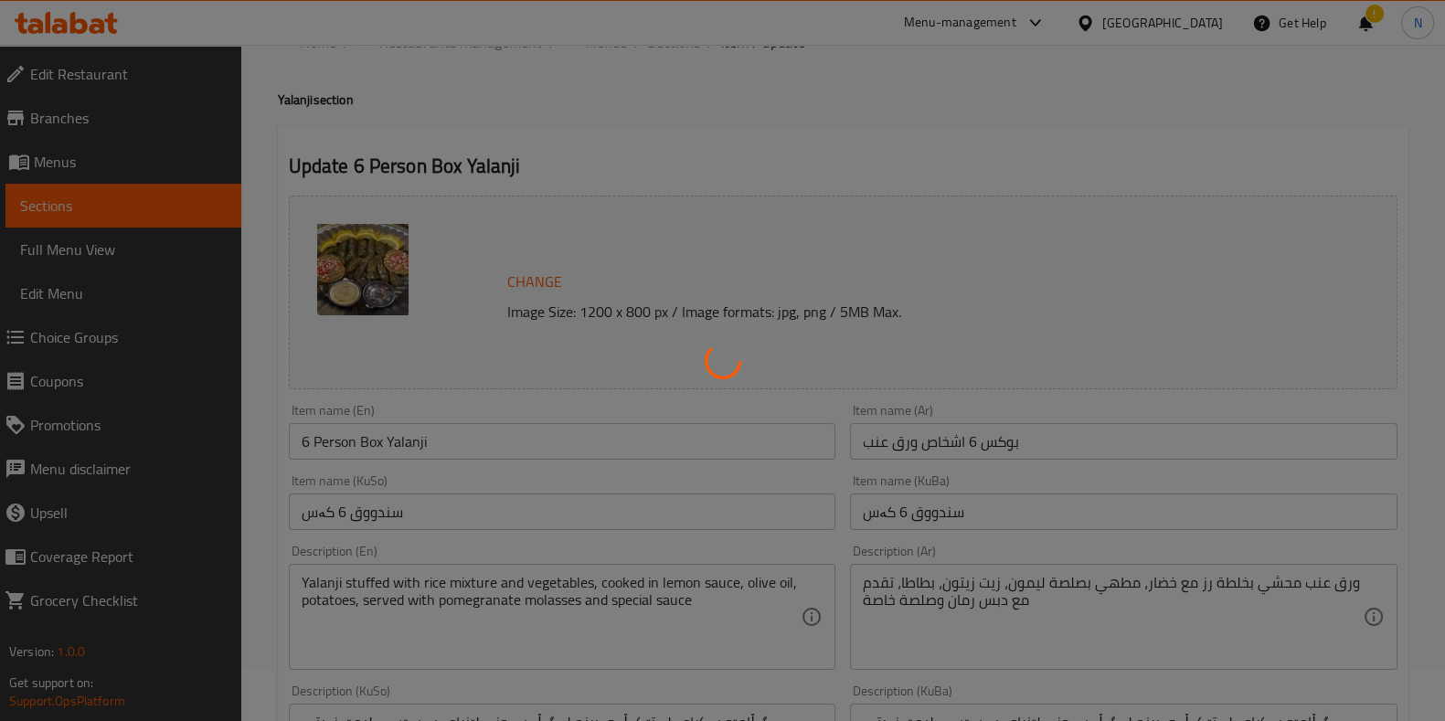
scroll to position [0, 0]
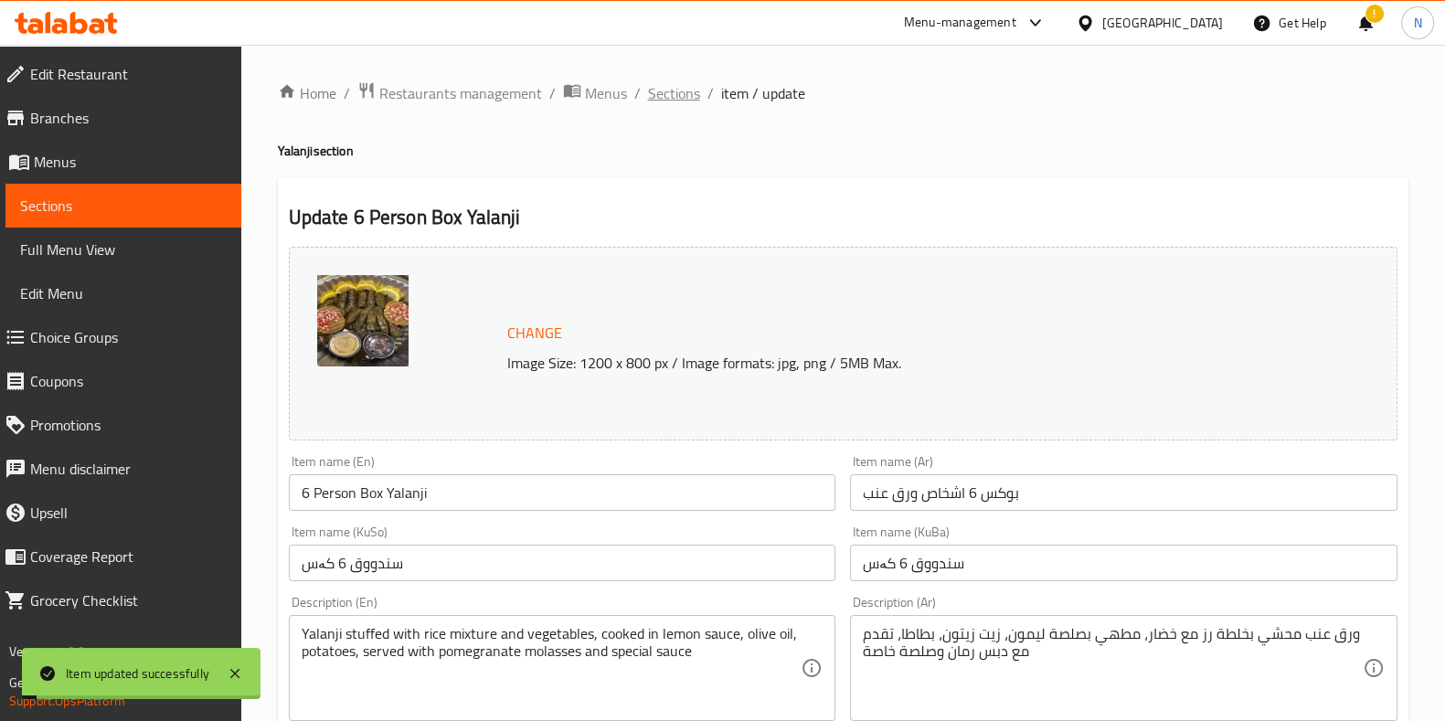
click at [673, 104] on span "Sections" at bounding box center [674, 93] width 52 height 22
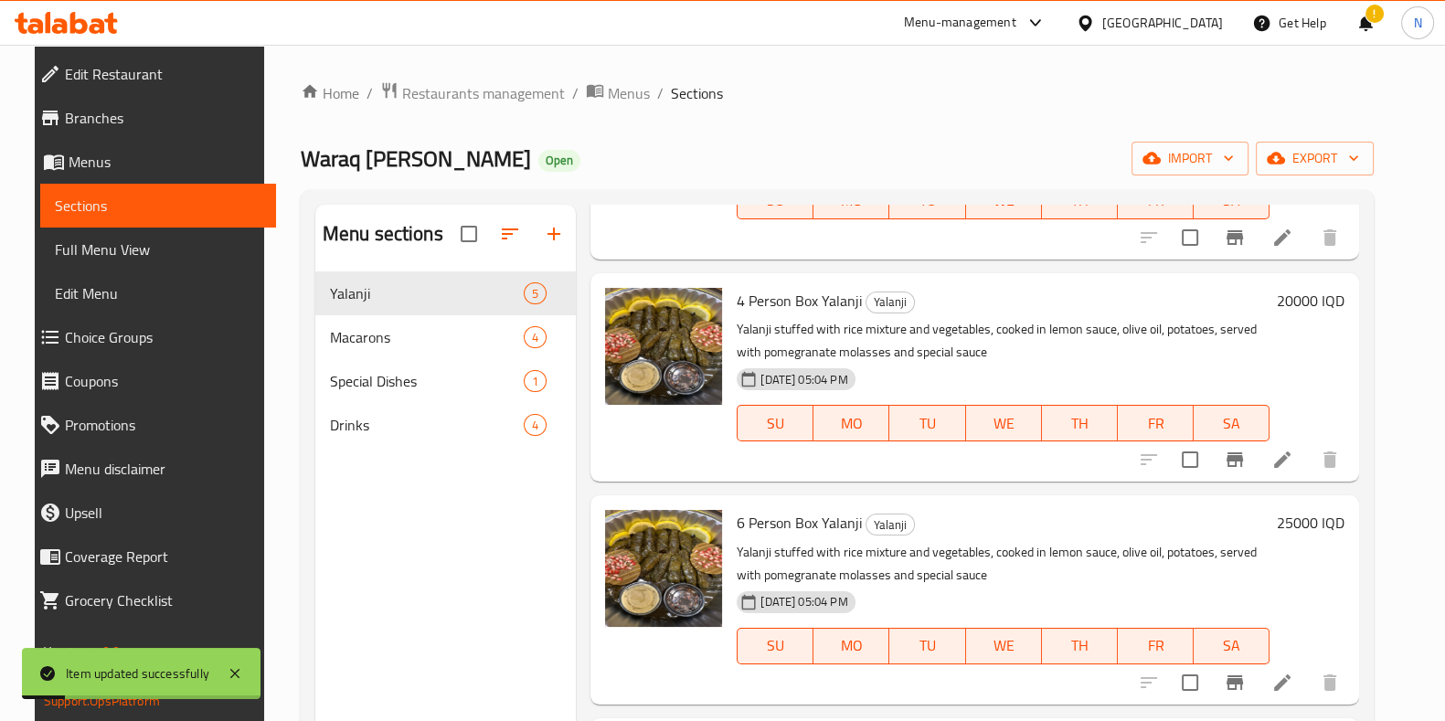
scroll to position [256, 0]
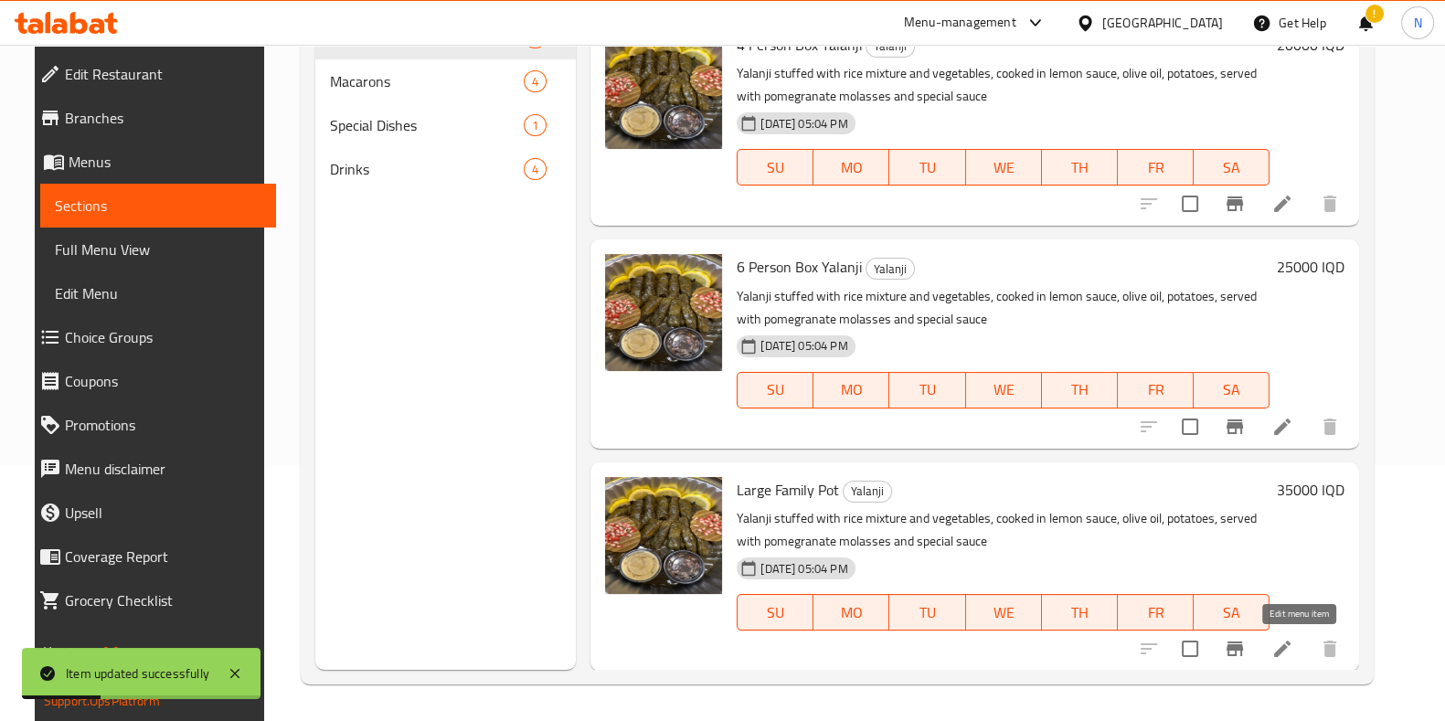
click at [1293, 642] on icon at bounding box center [1282, 649] width 22 height 22
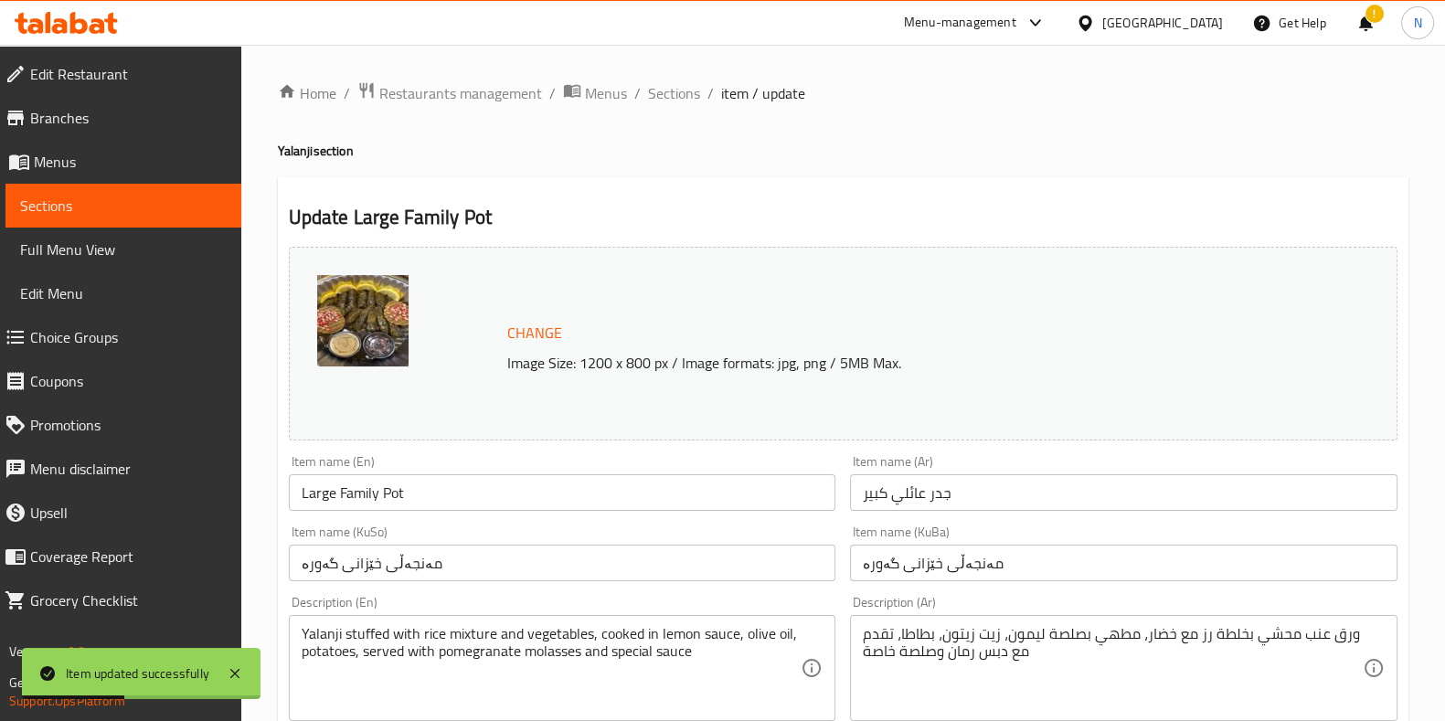
scroll to position [805, 0]
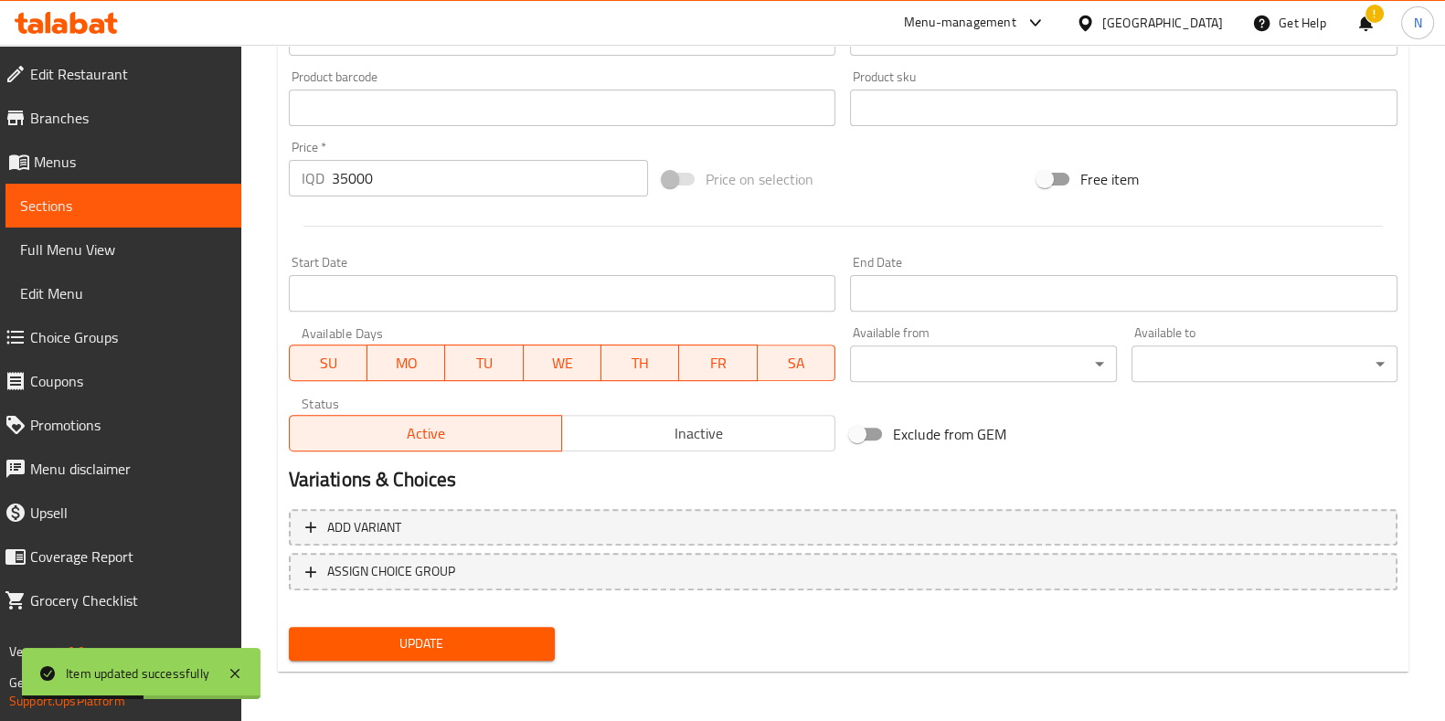
click at [676, 455] on div "Status Active Inactive" at bounding box center [562, 423] width 562 height 69
click at [724, 432] on span "Inactive" at bounding box center [698, 433] width 259 height 26
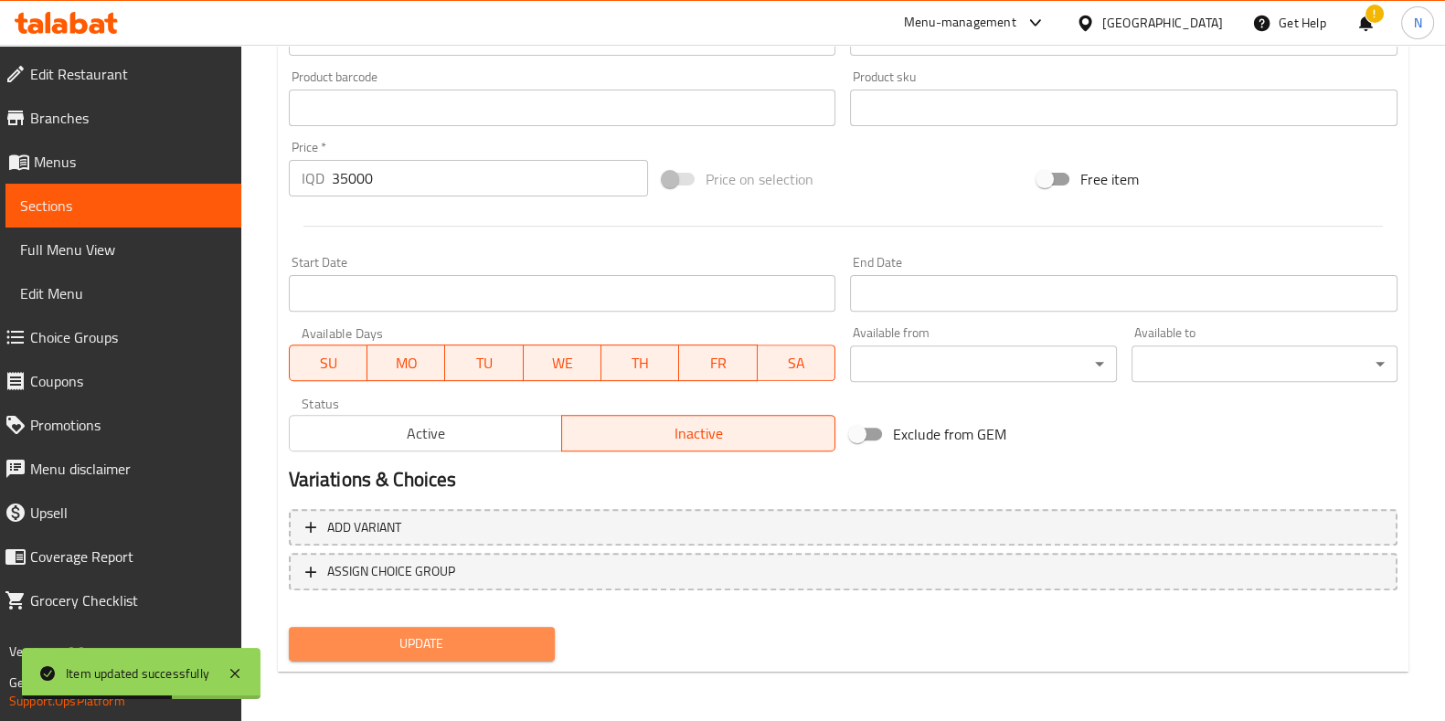
click at [502, 643] on span "Update" at bounding box center [421, 643] width 237 height 23
